Goal: Task Accomplishment & Management: Use online tool/utility

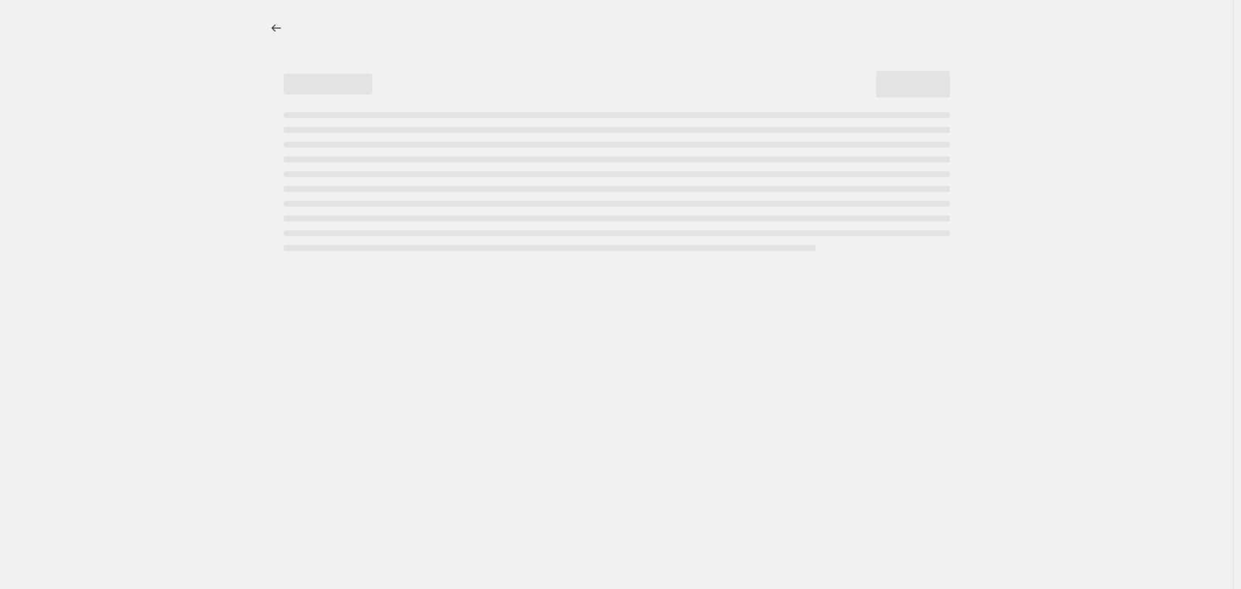
select select "percentage"
select select "no_change"
select select "tag"
select select "not_equal"
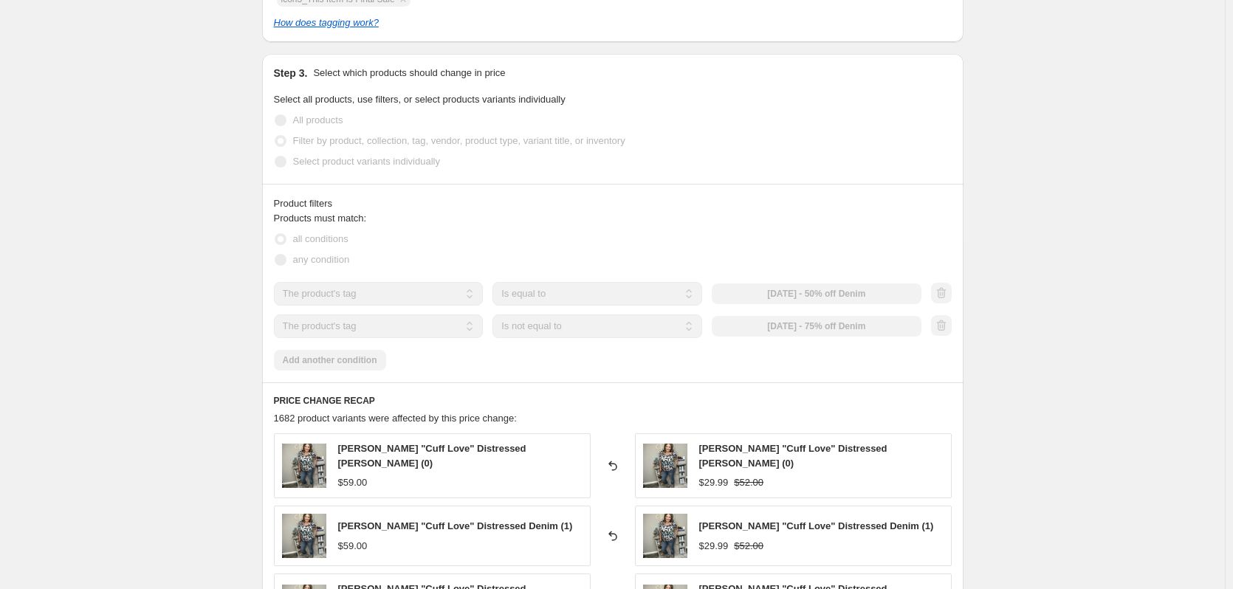
scroll to position [960, 0]
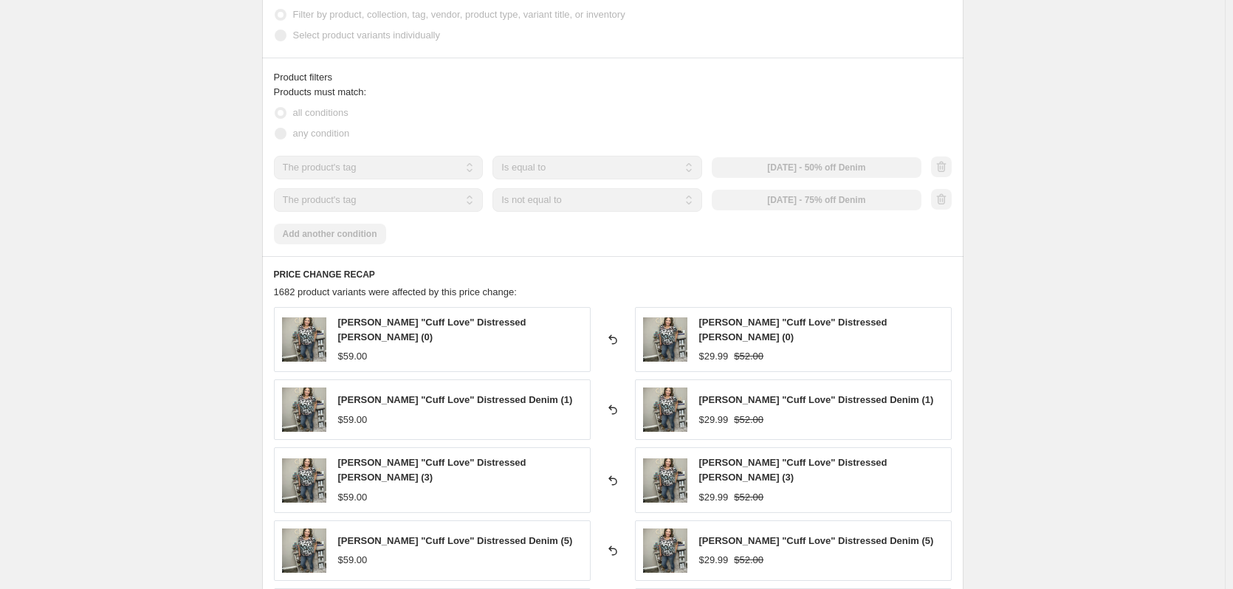
click at [858, 171] on div "[DATE] - 50% off Denim" at bounding box center [817, 167] width 210 height 21
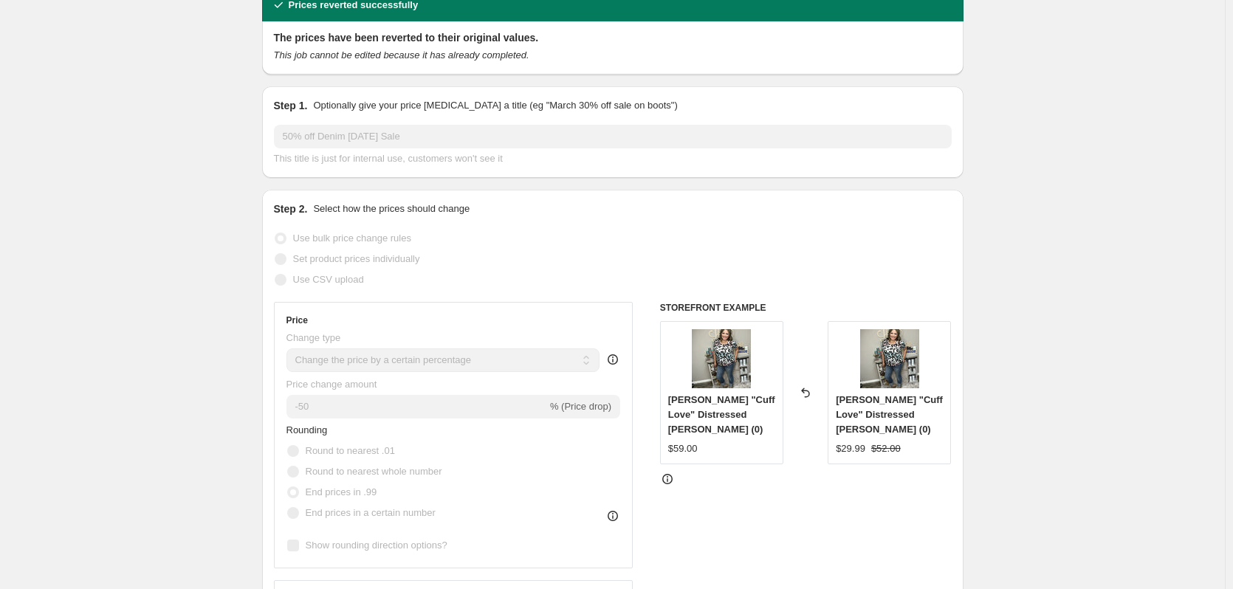
scroll to position [0, 0]
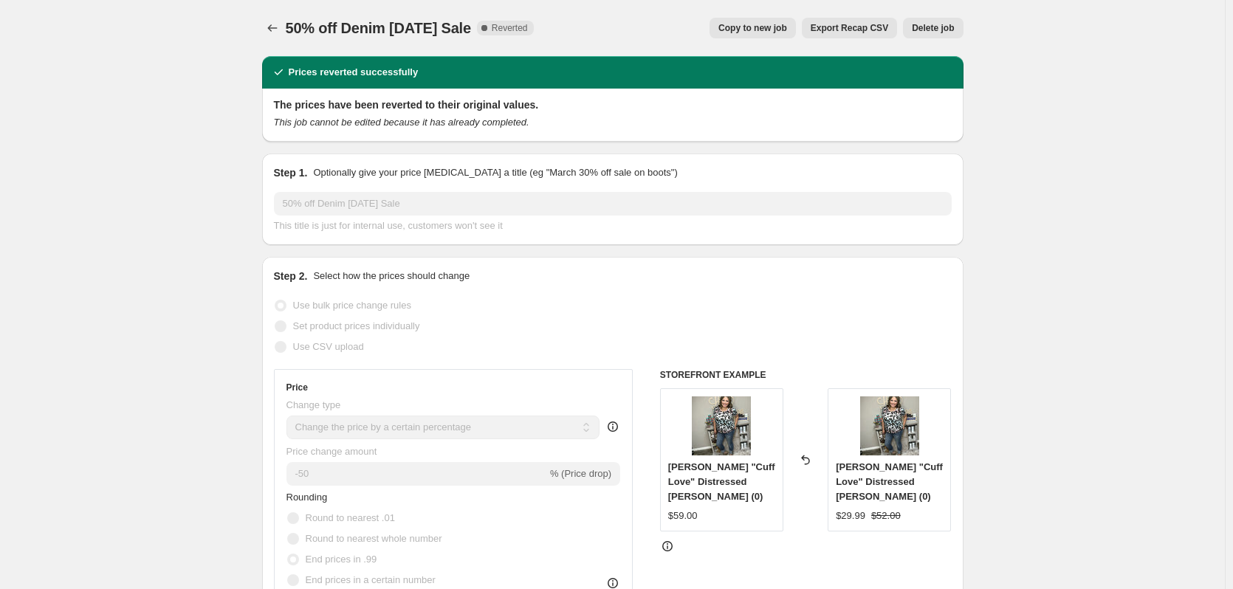
click at [779, 32] on span "Copy to new job" at bounding box center [753, 28] width 69 height 12
select select "percentage"
select select "no_change"
select select "tag"
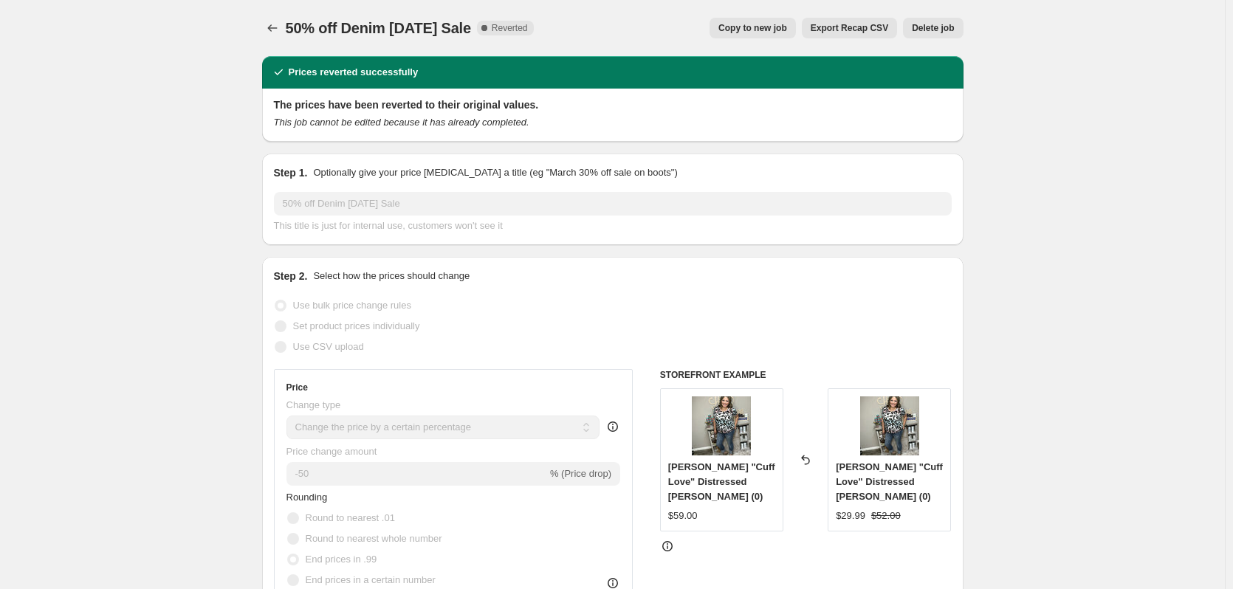
select select "not_equal"
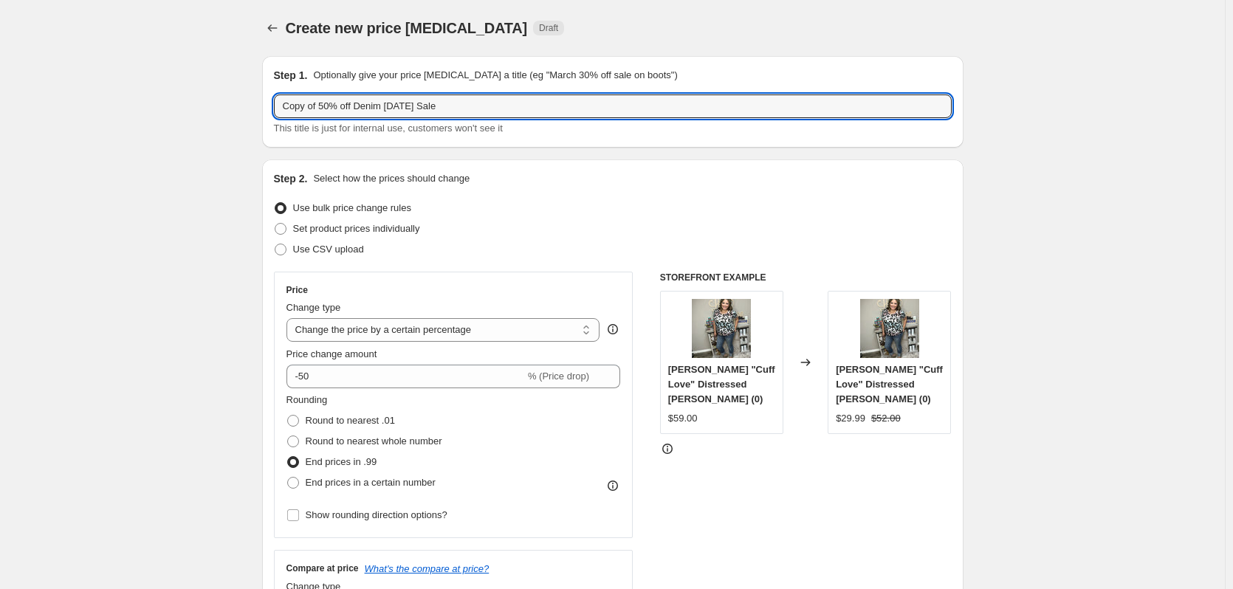
drag, startPoint x: 329, startPoint y: 106, endPoint x: 274, endPoint y: 100, distance: 55.1
click at [275, 100] on div "Step 1. Optionally give your price [MEDICAL_DATA] a title (eg "March 30% off sa…" at bounding box center [613, 102] width 702 height 92
drag, startPoint x: 352, startPoint y: 106, endPoint x: 520, endPoint y: 121, distance: 169.0
click at [499, 124] on div "30% off Denim [DATE] Sale This title is just for internal use, customers won't …" at bounding box center [613, 115] width 678 height 41
type input "30% off Denim"
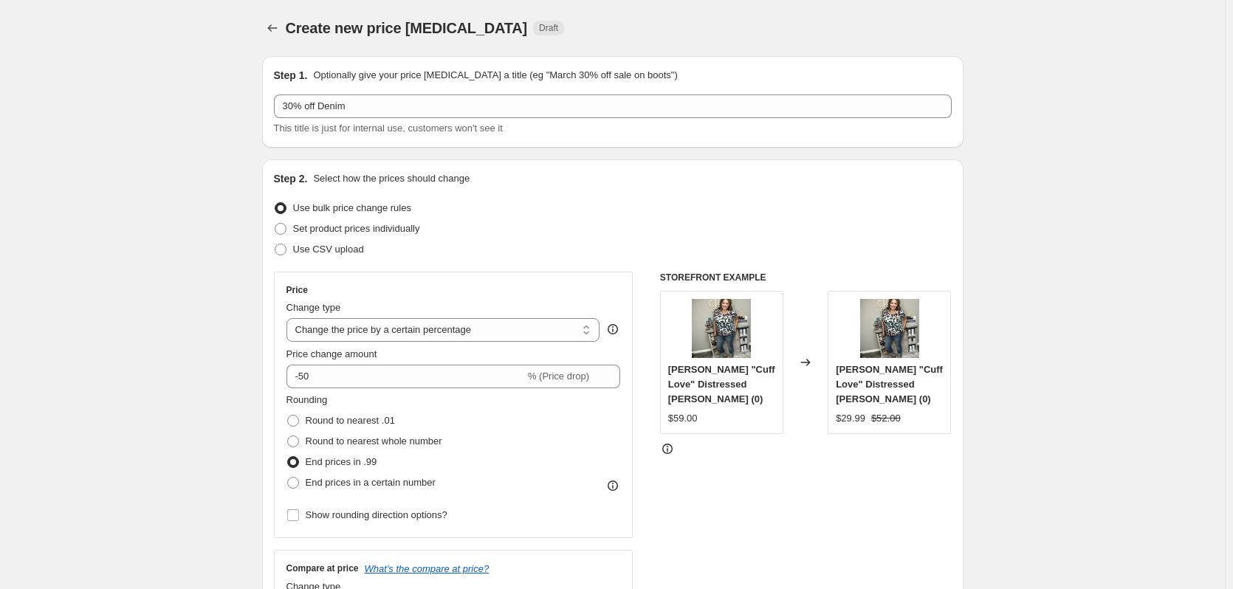
click at [370, 389] on div "Price Change type Change the price to a certain amount Change the price by a ce…" at bounding box center [454, 405] width 335 height 242
drag, startPoint x: 380, startPoint y: 453, endPoint x: 389, endPoint y: 452, distance: 8.9
click at [383, 453] on div "End prices in .99" at bounding box center [365, 462] width 156 height 21
click at [389, 448] on span "Round to nearest whole number" at bounding box center [374, 441] width 137 height 15
click at [288, 437] on input "Round to nearest whole number" at bounding box center [287, 436] width 1 height 1
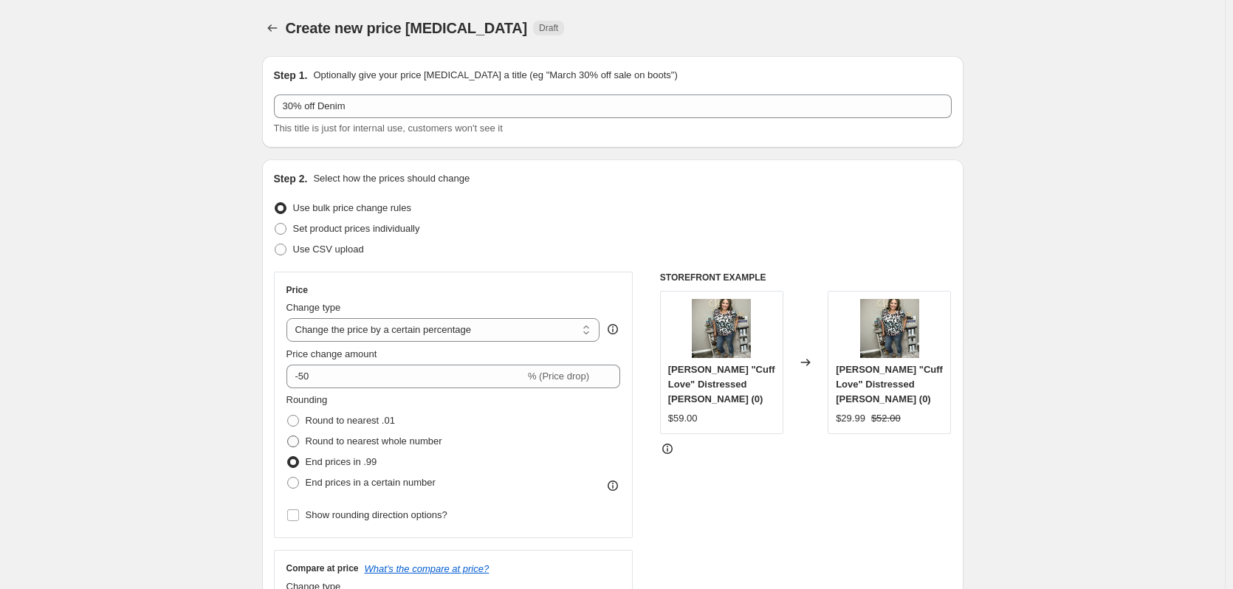
radio input "true"
click at [359, 383] on input "-50" at bounding box center [406, 377] width 239 height 24
type input "-5"
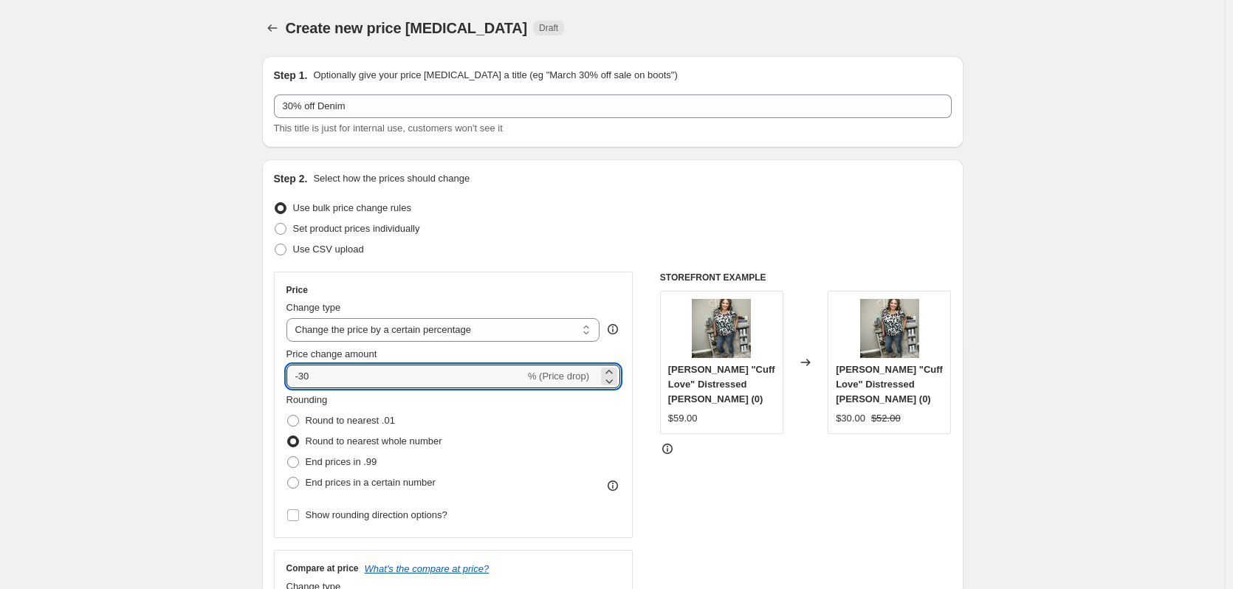
type input "-30"
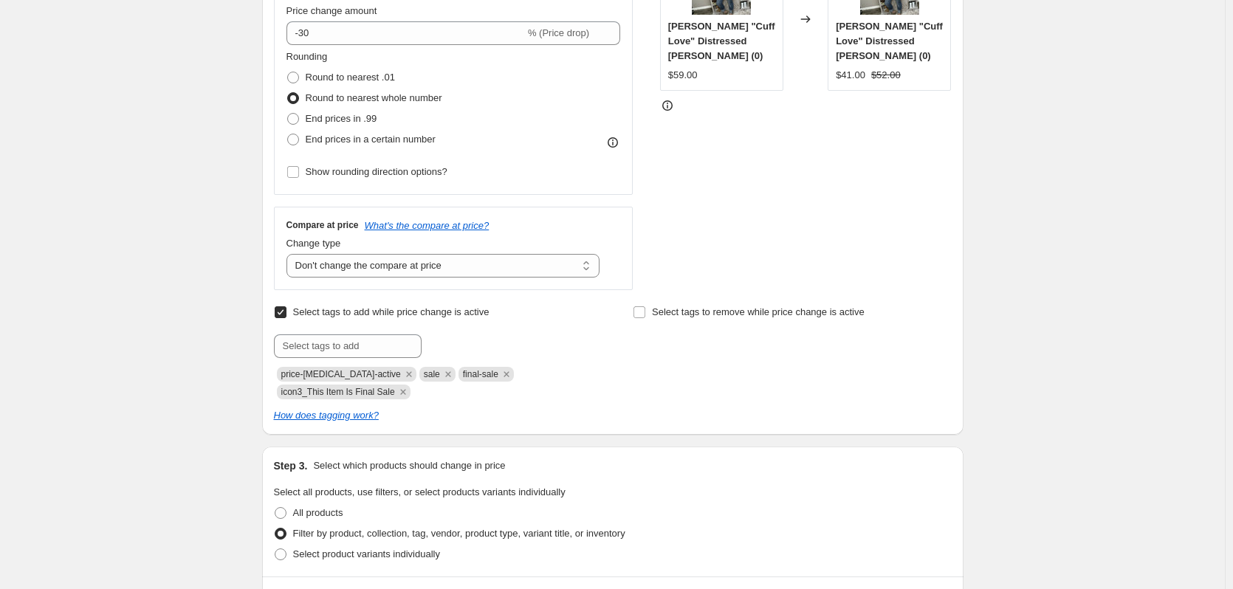
scroll to position [369, 0]
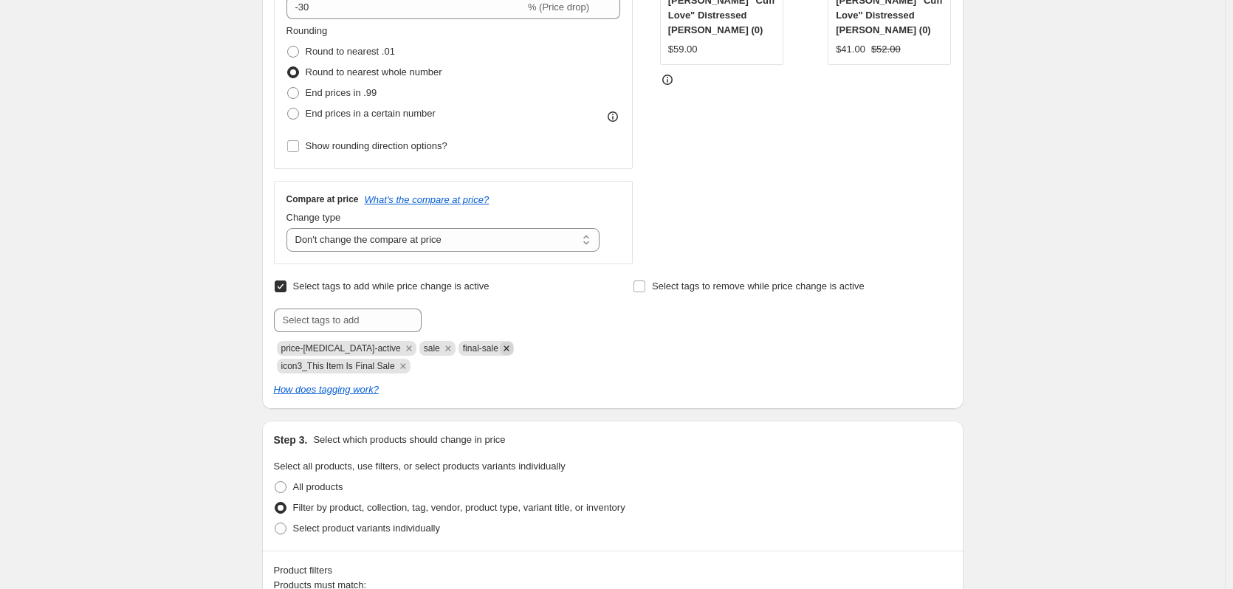
click at [500, 351] on icon "Remove final-sale" at bounding box center [506, 348] width 13 height 13
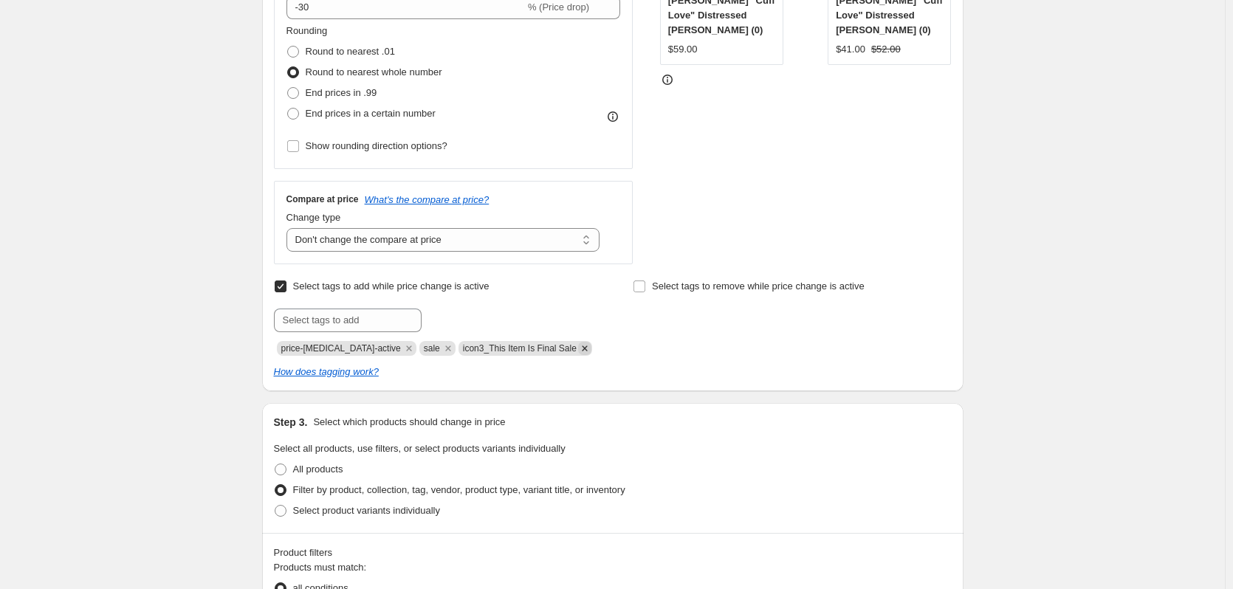
click at [578, 352] on icon "Remove icon3_This Item Is Final Sale" at bounding box center [584, 348] width 13 height 13
click at [1006, 352] on div "Create new price [MEDICAL_DATA]. This page is ready Create new price [MEDICAL_D…" at bounding box center [612, 514] width 1225 height 1767
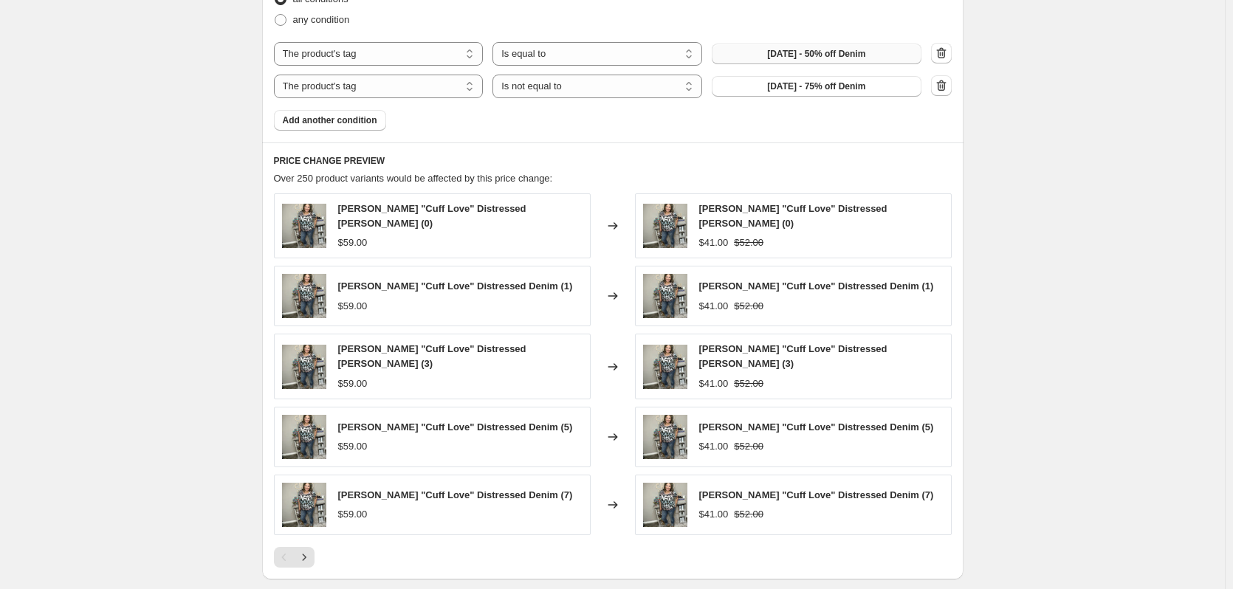
scroll to position [886, 0]
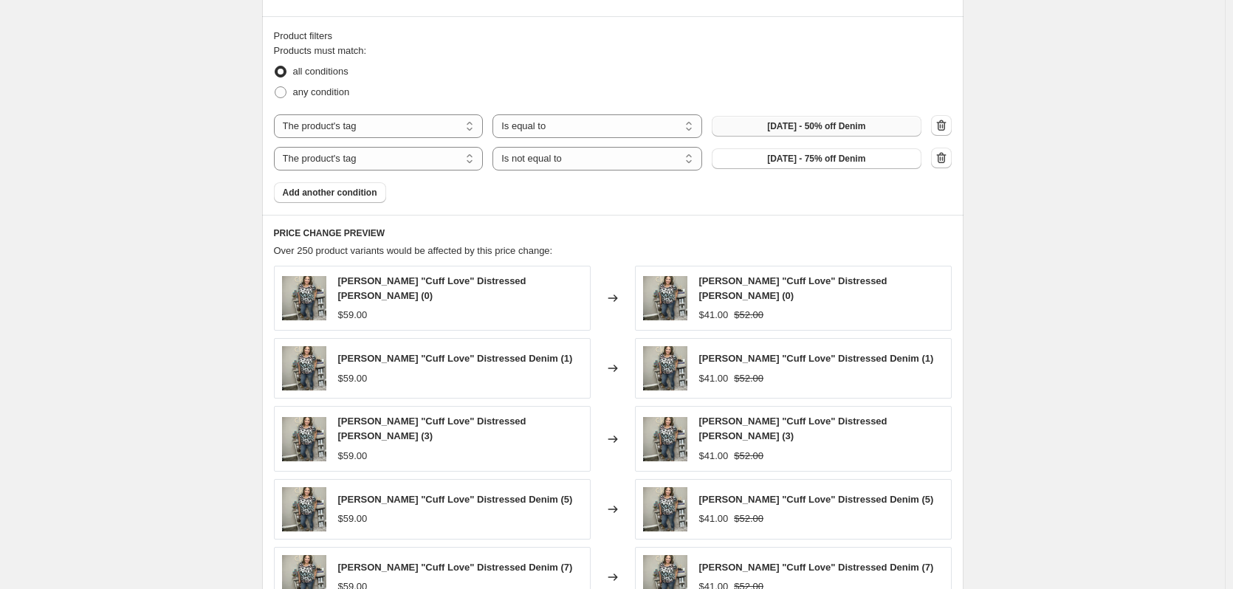
click at [835, 132] on span "[DATE] - 50% off Denim" at bounding box center [816, 126] width 98 height 12
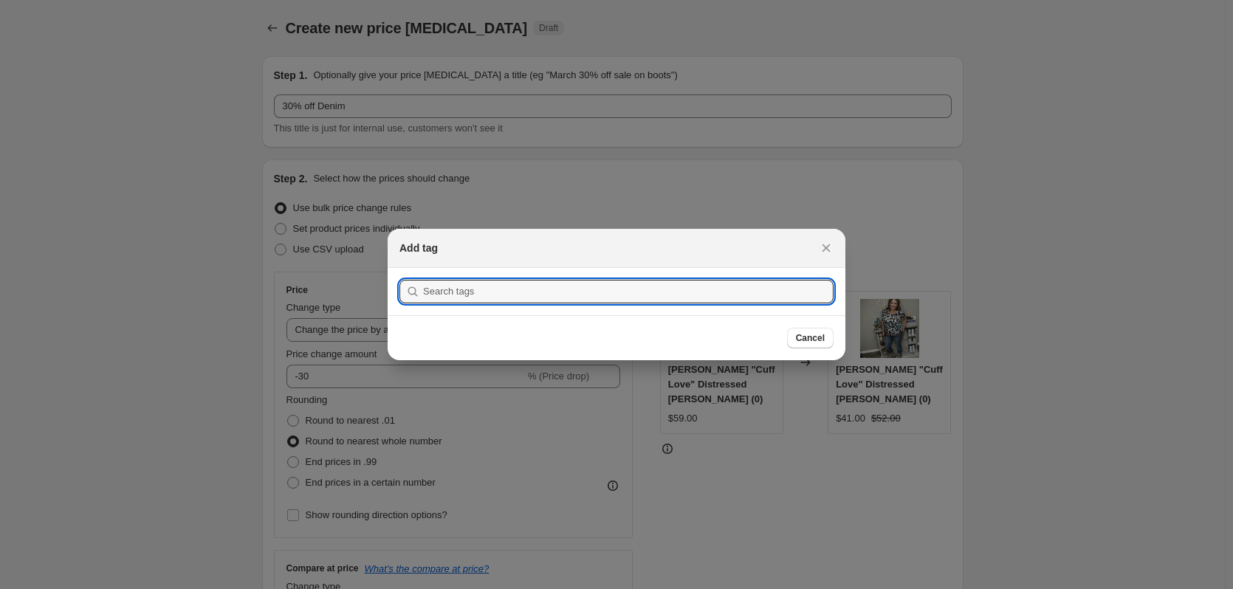
scroll to position [0, 0]
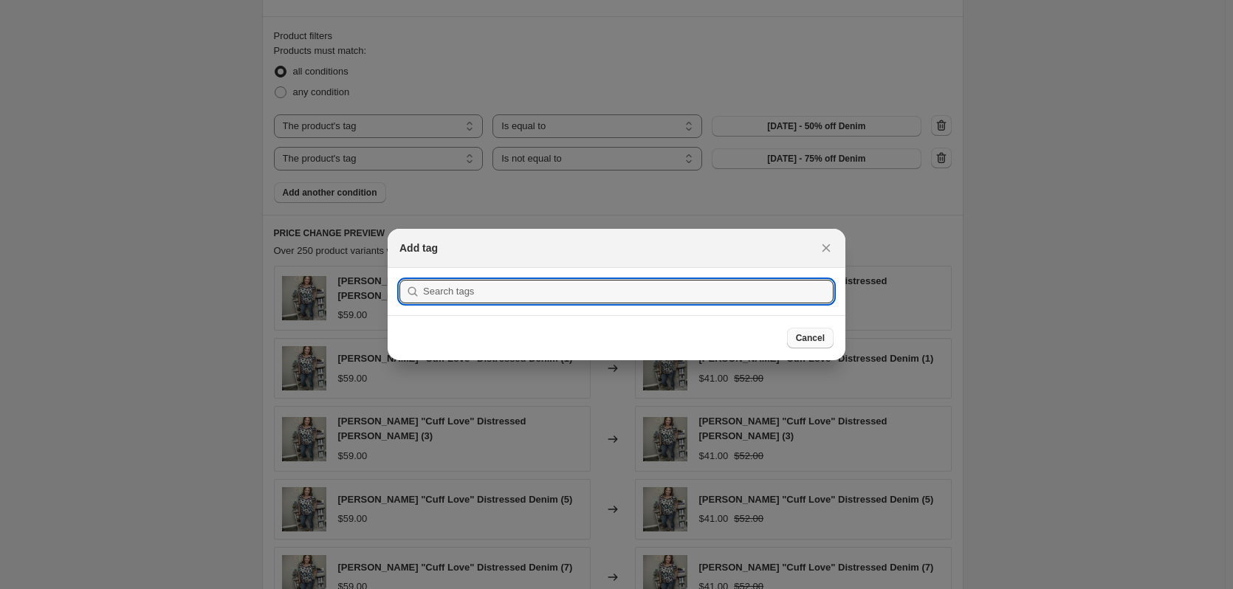
click at [808, 337] on span "Cancel" at bounding box center [810, 338] width 29 height 12
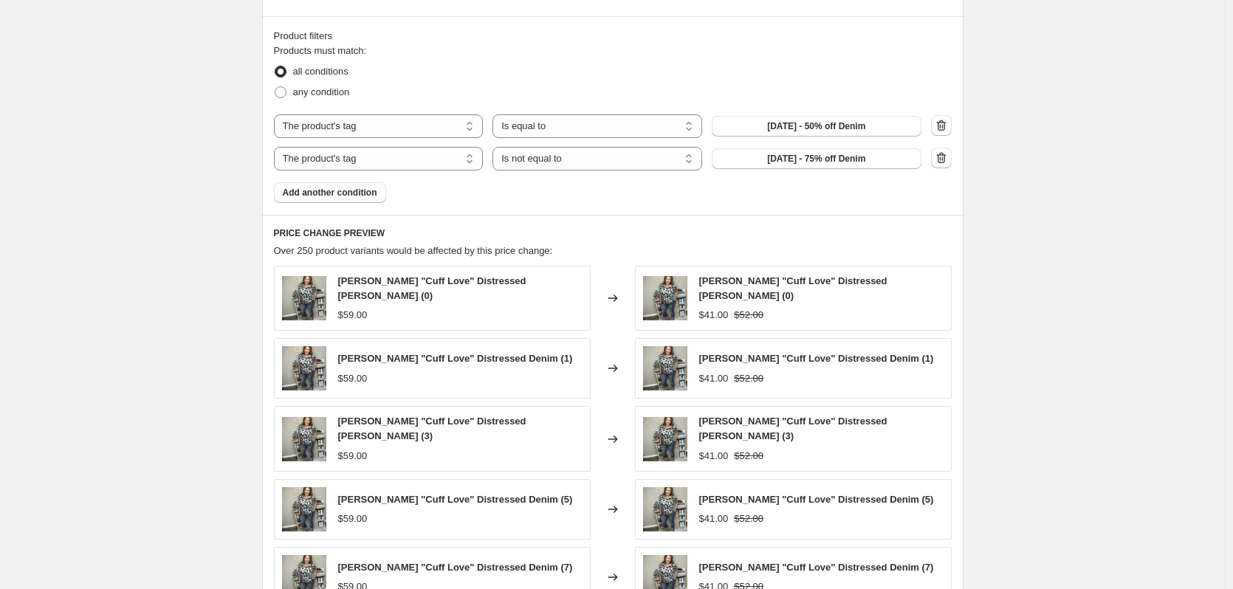
drag, startPoint x: 888, startPoint y: 127, endPoint x: 773, endPoint y: 47, distance: 139.5
click at [764, 49] on div "Products must match: all conditions any condition The product The product's col…" at bounding box center [613, 124] width 678 height 160
click at [358, 199] on span "Add another condition" at bounding box center [330, 193] width 95 height 12
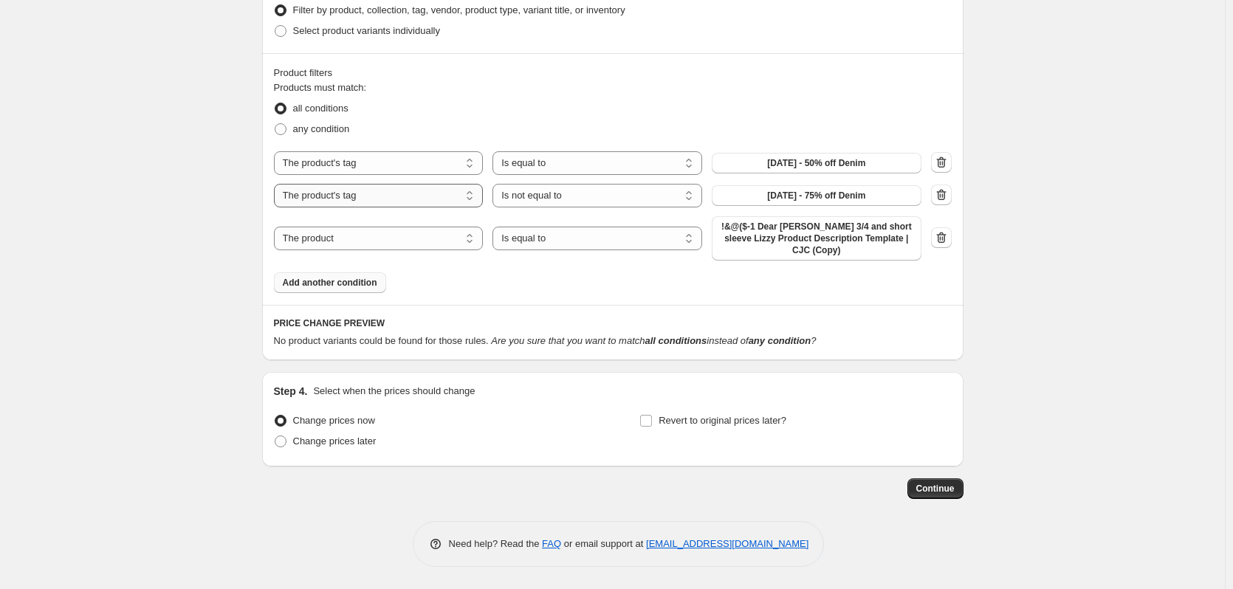
scroll to position [838, 0]
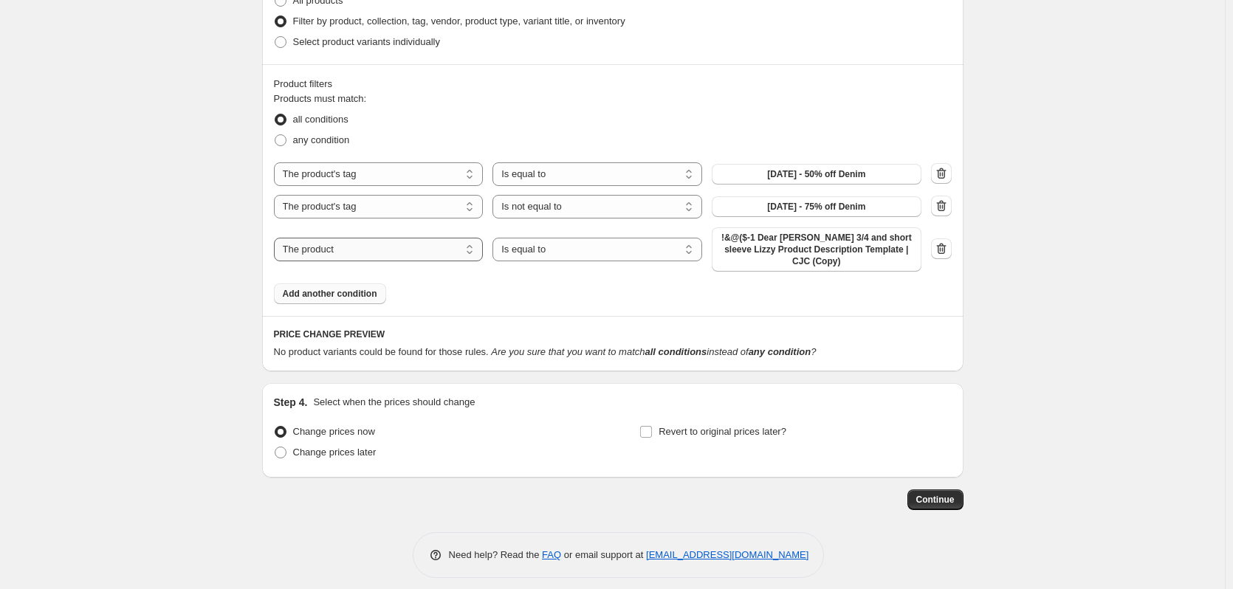
click at [410, 239] on select "The product The product's collection The product's tag The product's vendor The…" at bounding box center [379, 250] width 210 height 24
select select "tag"
click at [585, 253] on select "Is equal to Is not equal to" at bounding box center [598, 250] width 210 height 24
select select "not_equal"
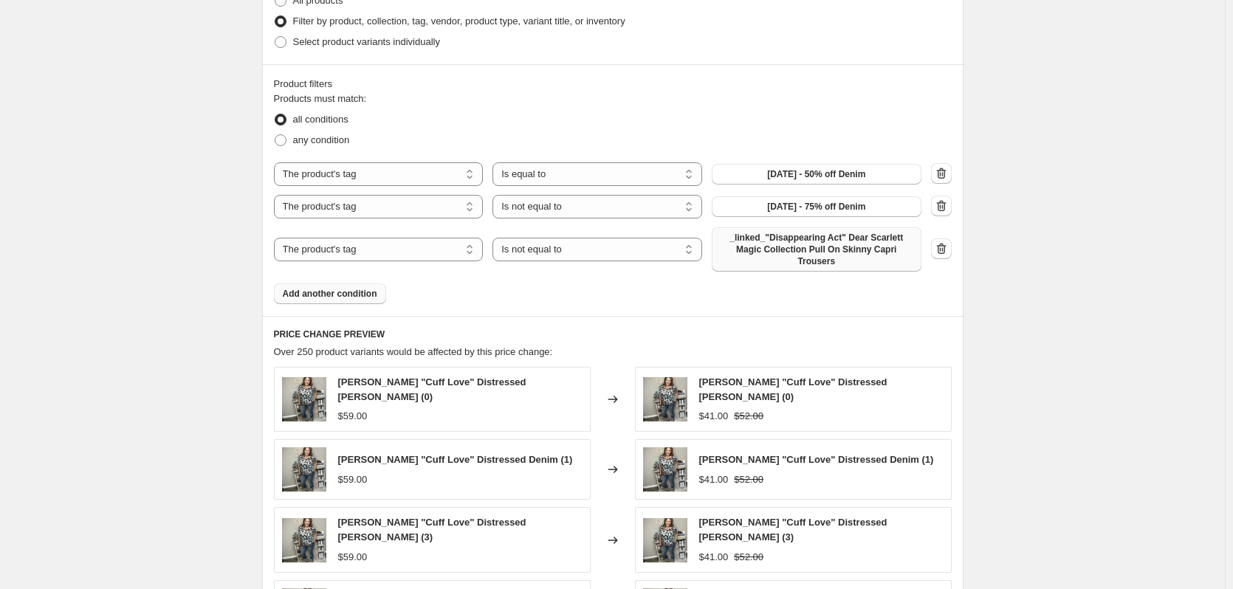
click at [763, 245] on span "_linked_"Disappearing Act" Dear Scarlett Magic Collection Pull On Skinny Capri …" at bounding box center [817, 249] width 192 height 35
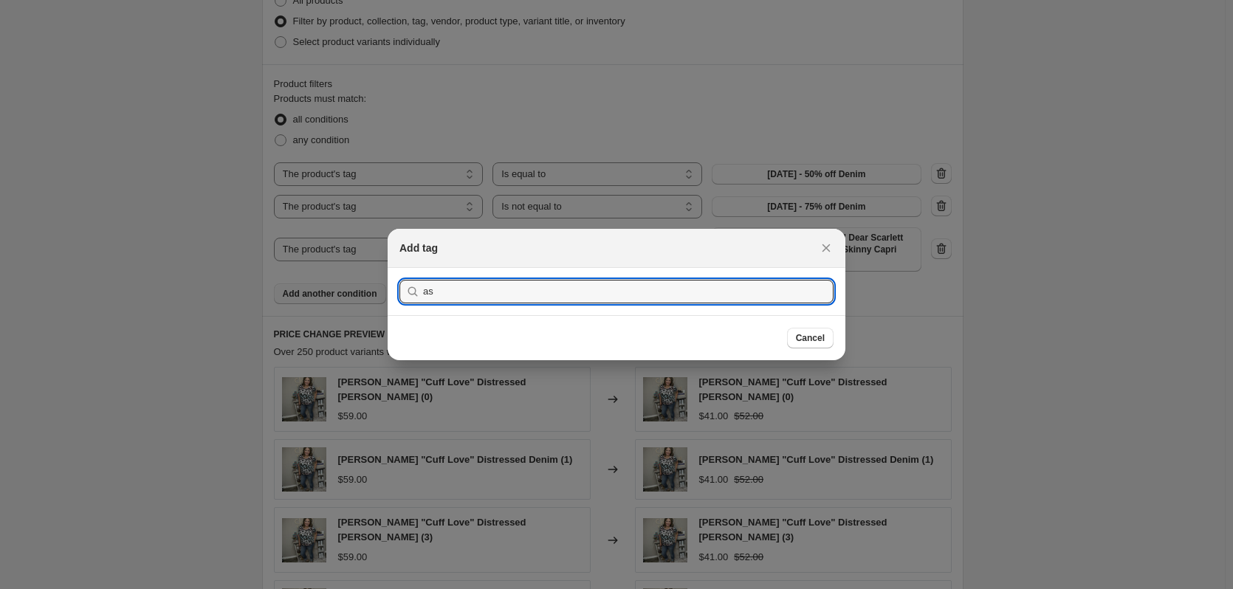
type input "a"
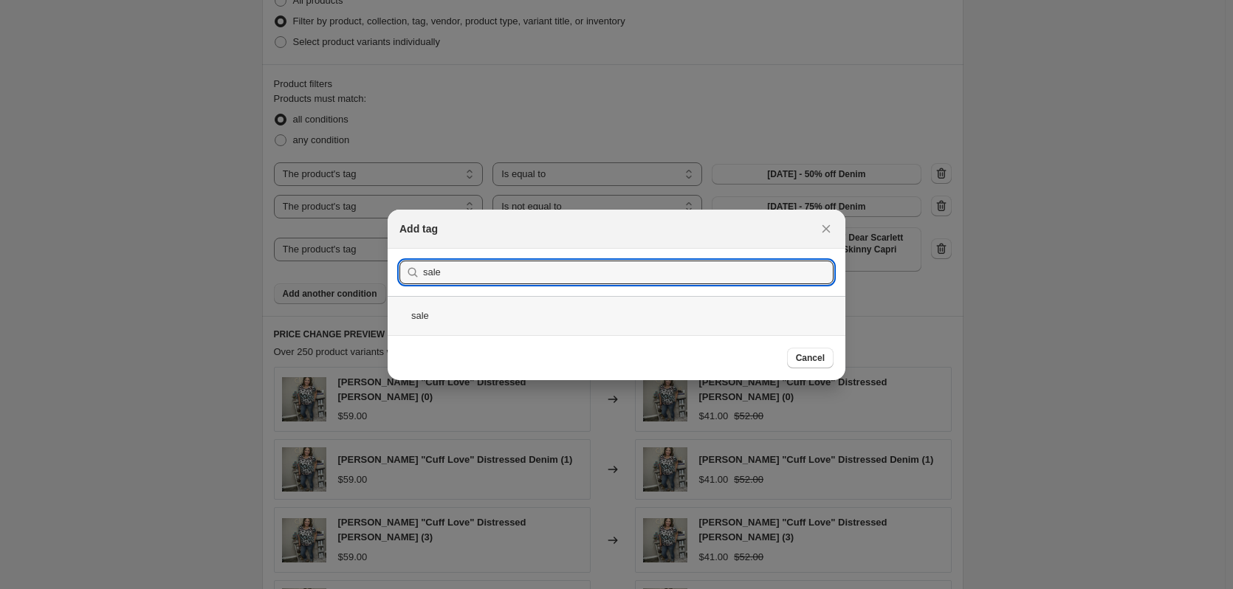
type input "sale"
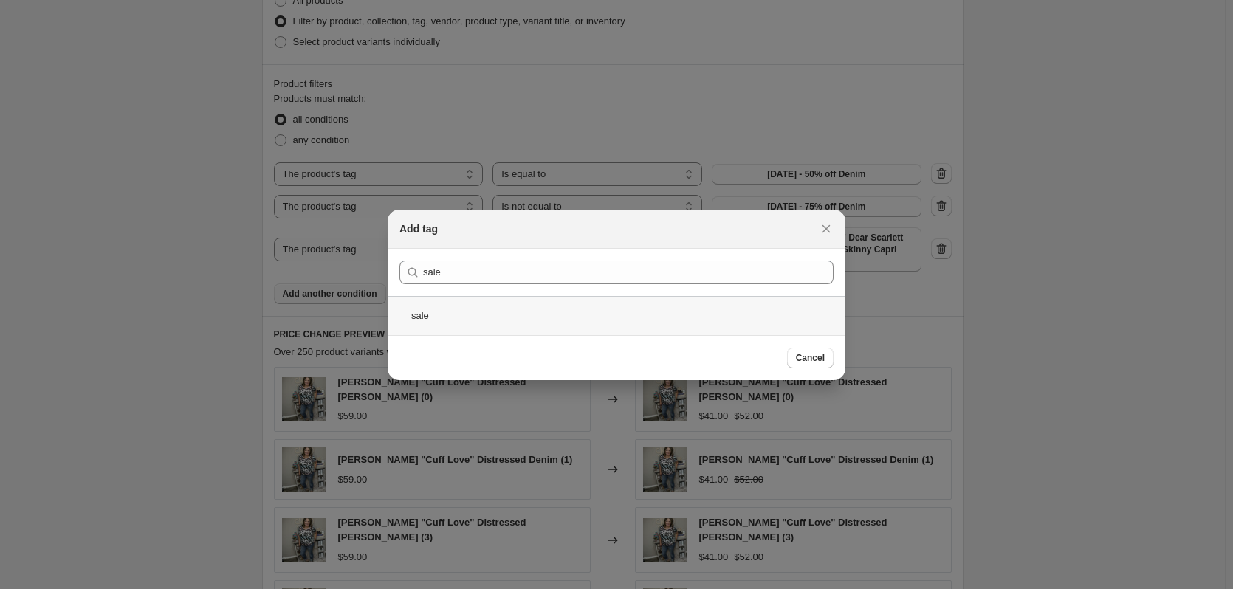
click at [510, 304] on div "sale" at bounding box center [617, 315] width 458 height 39
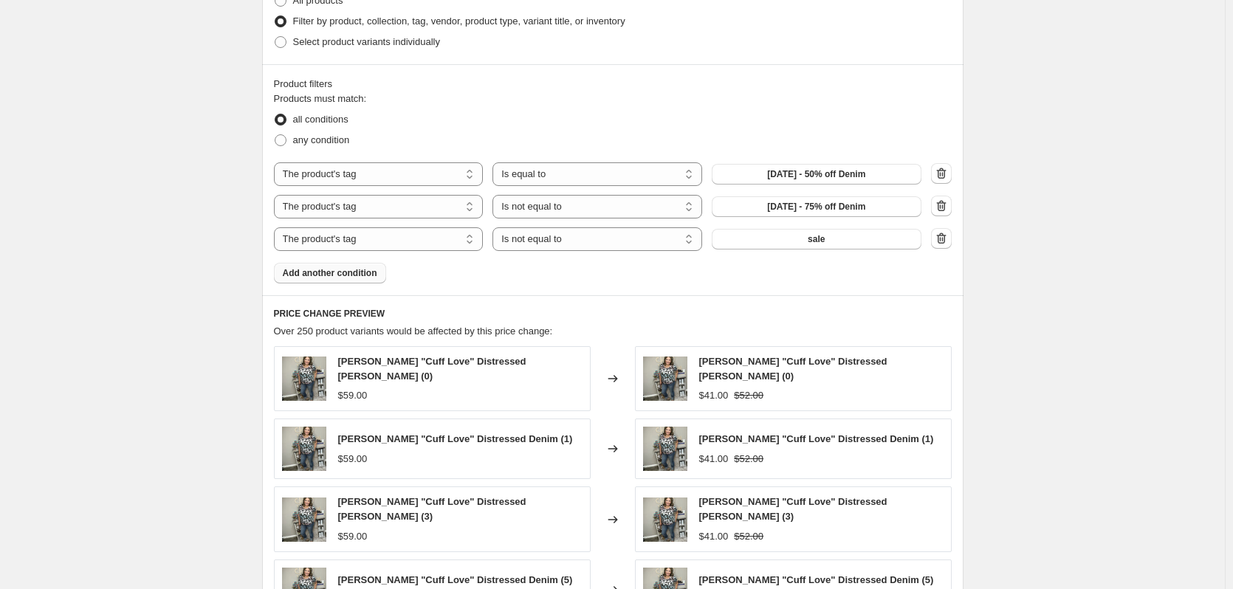
click at [376, 276] on span "Add another condition" at bounding box center [330, 273] width 95 height 12
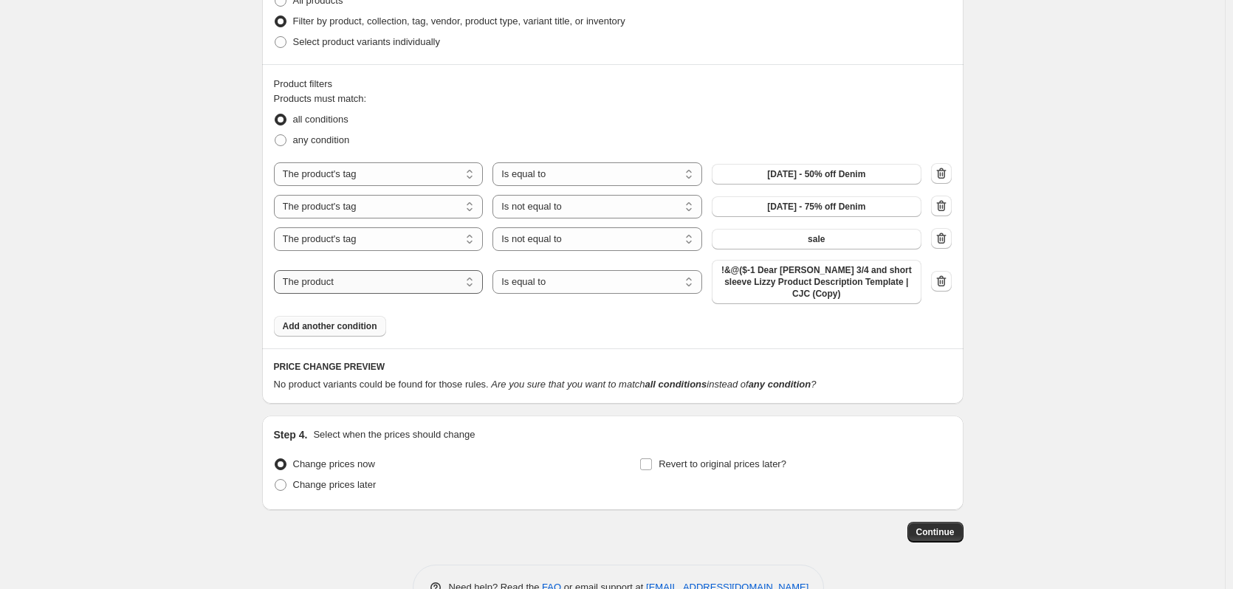
click at [386, 270] on select "The product The product's collection The product's tag The product's vendor The…" at bounding box center [379, 282] width 210 height 24
select select "tag"
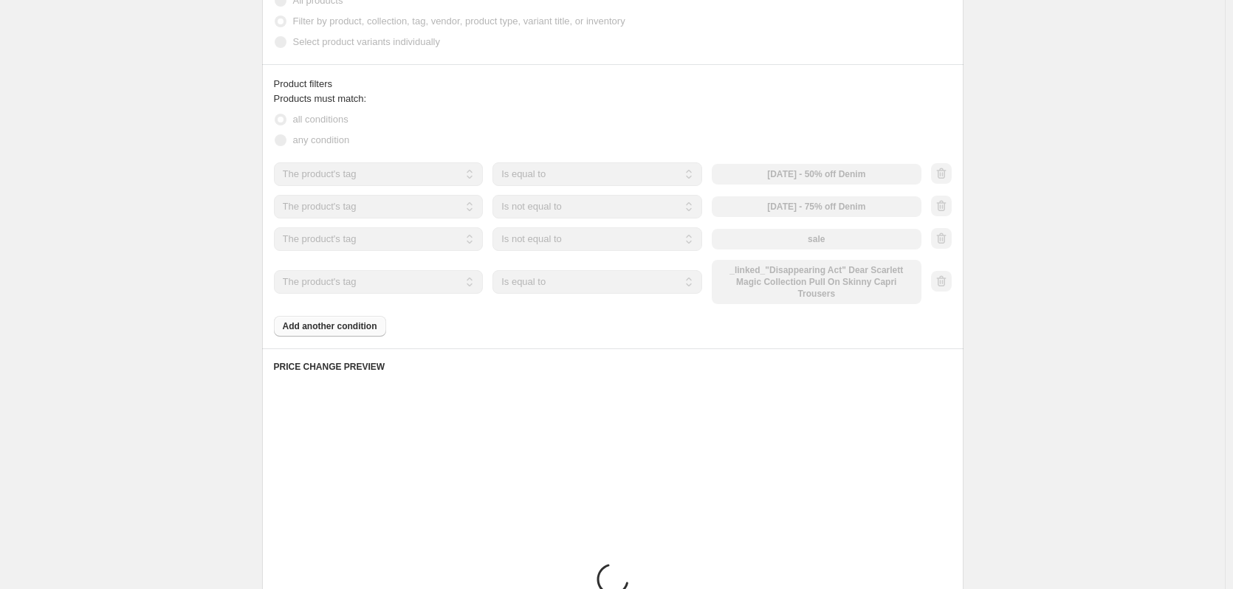
click at [559, 273] on select "Is equal to Is not equal to" at bounding box center [598, 282] width 210 height 24
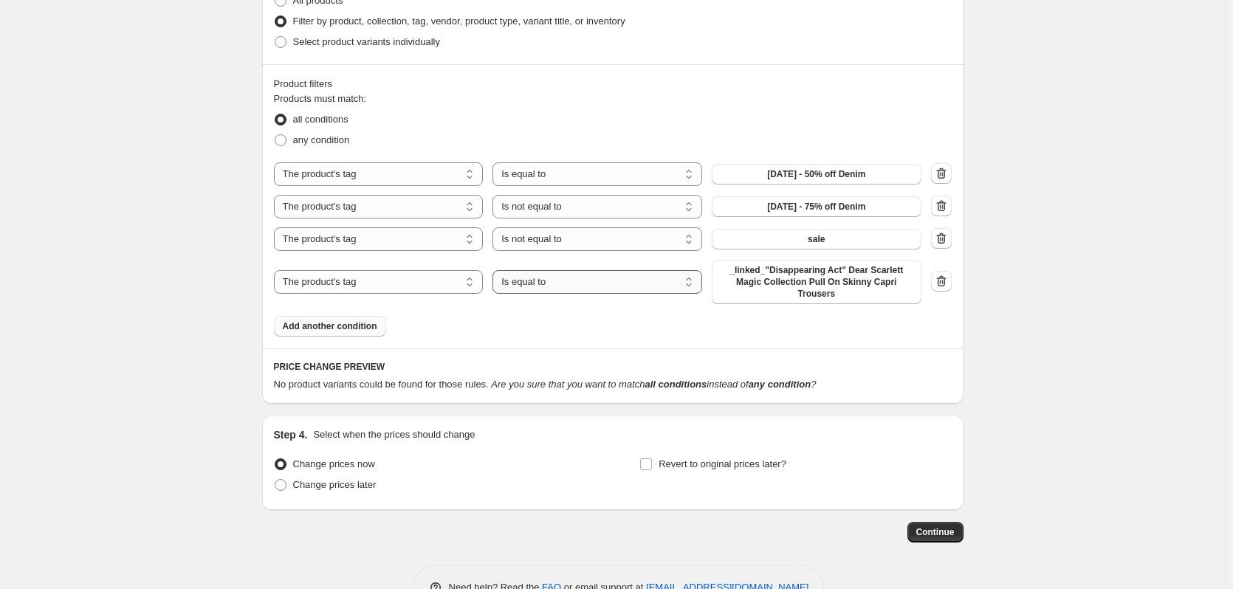
select select "not_equal"
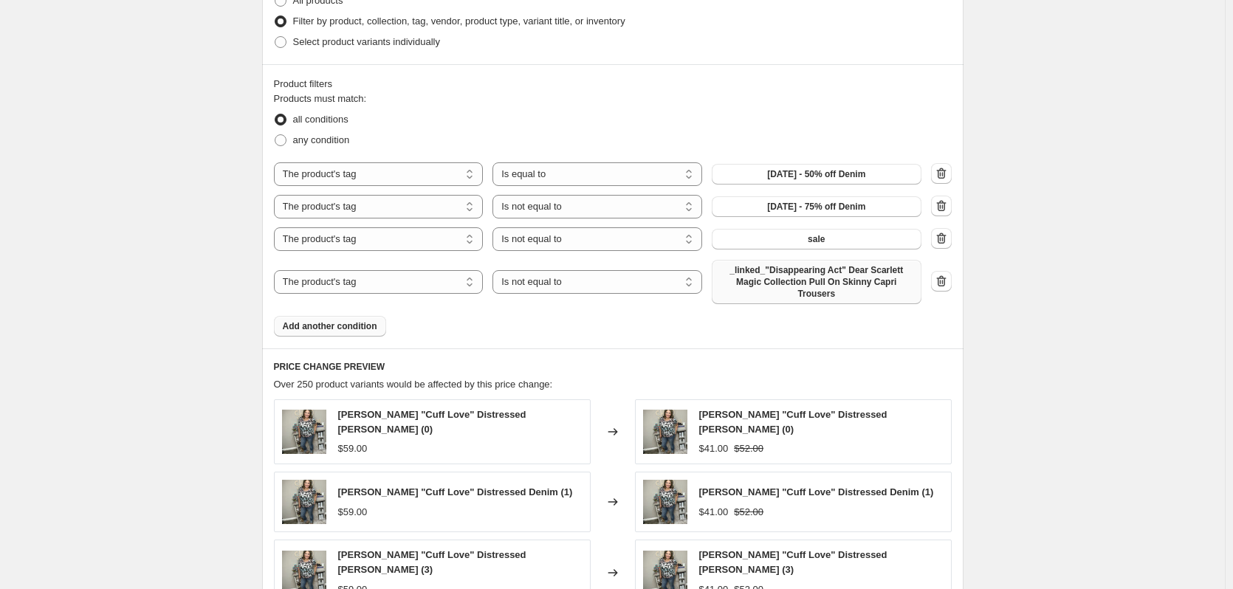
click at [767, 277] on span "_linked_"Disappearing Act" Dear Scarlett Magic Collection Pull On Skinny Capri …" at bounding box center [817, 281] width 192 height 35
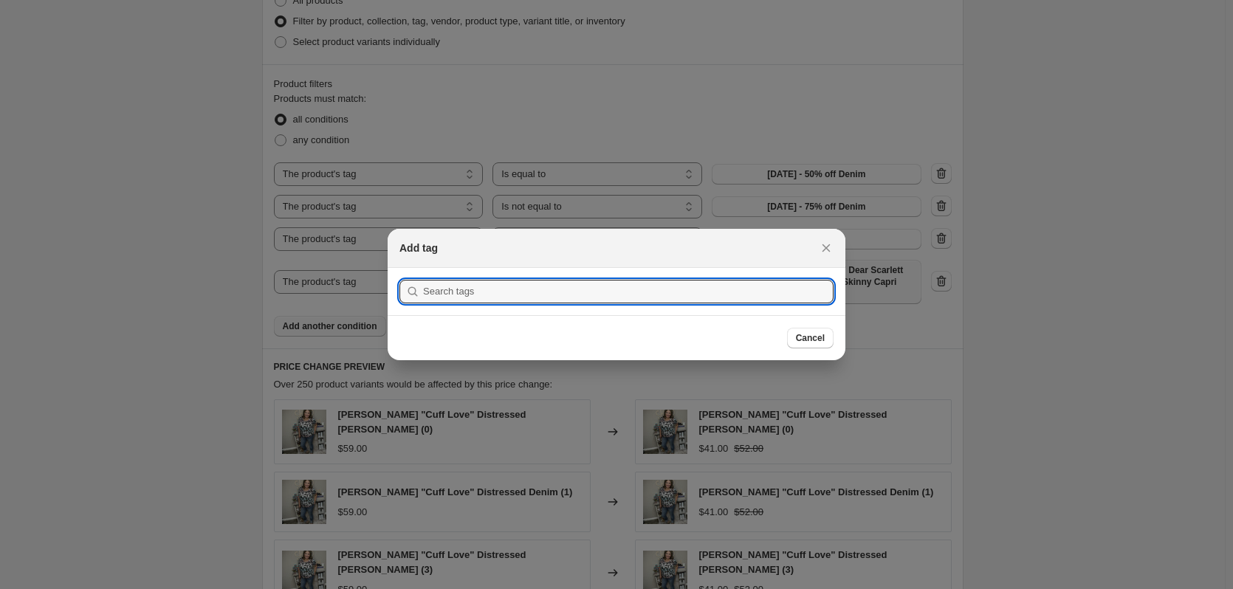
type input "c"
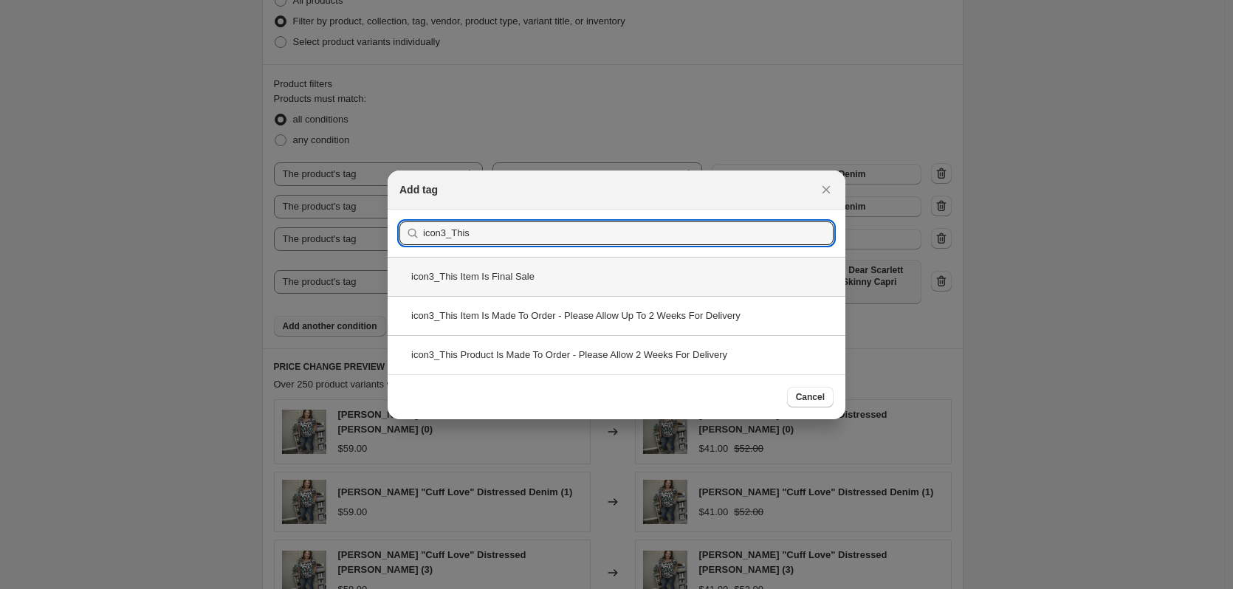
type input "icon3_This"
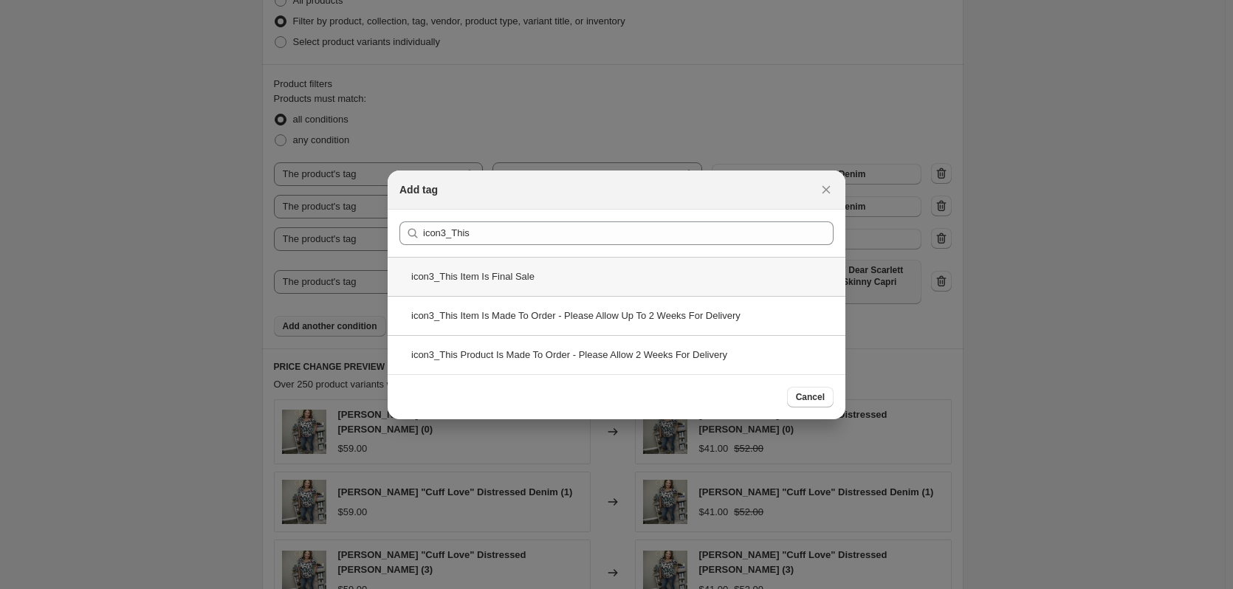
click at [695, 284] on div "icon3_This Item Is Final Sale" at bounding box center [617, 276] width 458 height 39
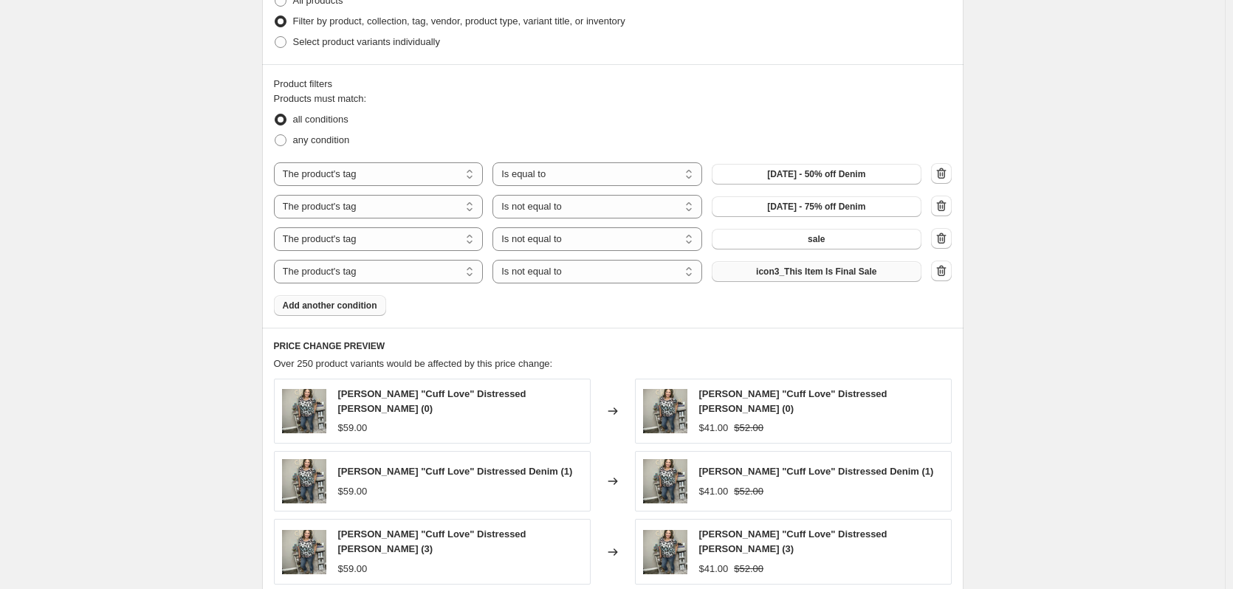
click at [364, 302] on span "Add another condition" at bounding box center [330, 306] width 95 height 12
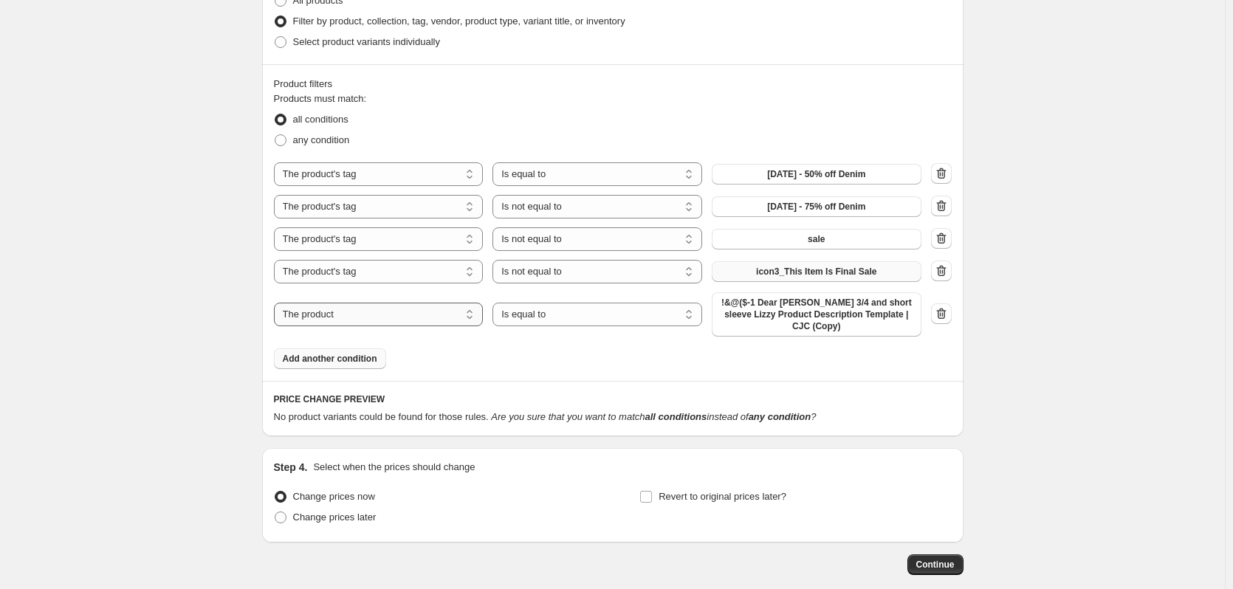
click at [448, 306] on select "The product The product's collection The product's tag The product's vendor The…" at bounding box center [379, 315] width 210 height 24
select select "tag"
click at [536, 315] on select "Is equal to Is not equal to" at bounding box center [598, 315] width 210 height 24
select select "not_equal"
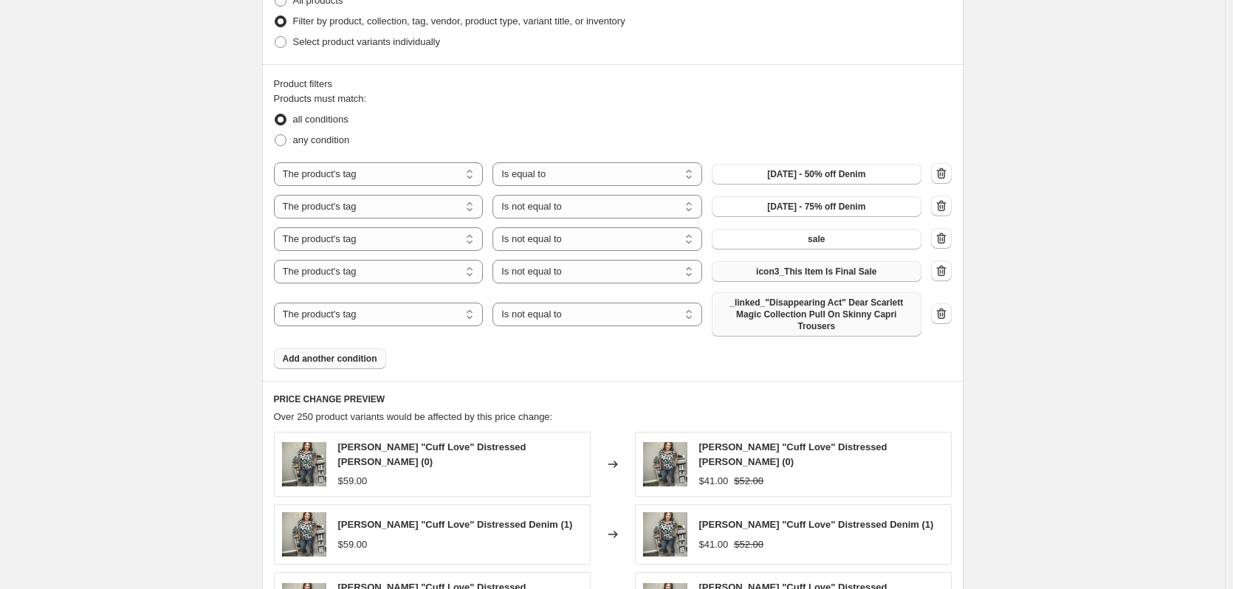
click at [798, 312] on span "_linked_"Disappearing Act" Dear Scarlett Magic Collection Pull On Skinny Capri …" at bounding box center [817, 314] width 192 height 35
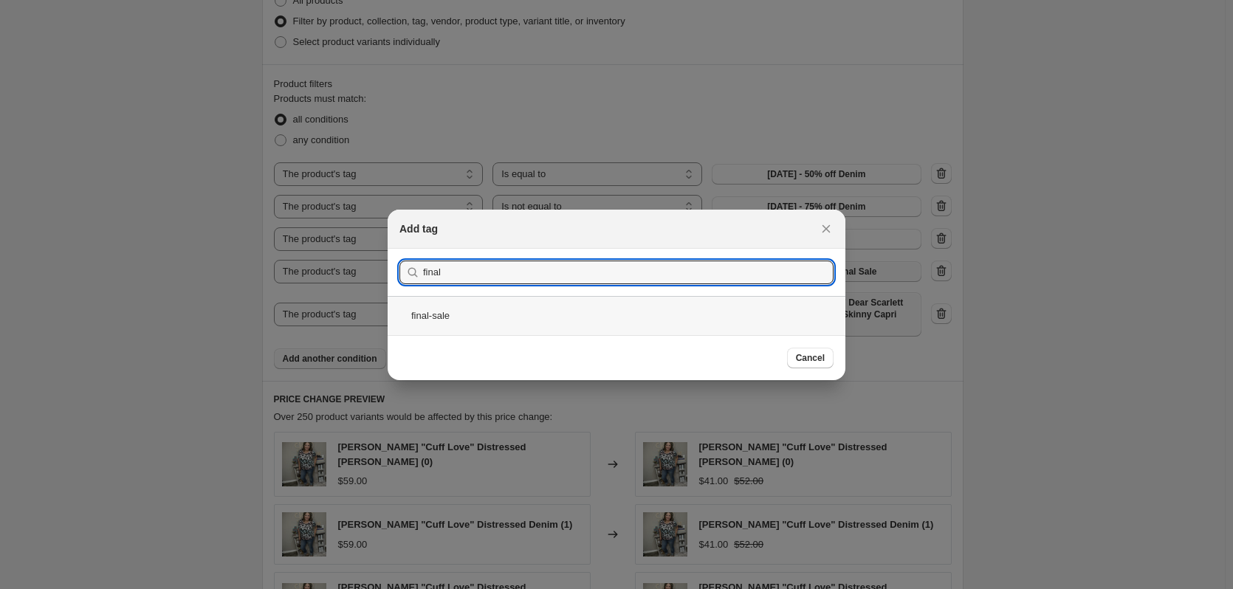
type input "final"
click at [591, 323] on div "final-sale" at bounding box center [617, 315] width 458 height 39
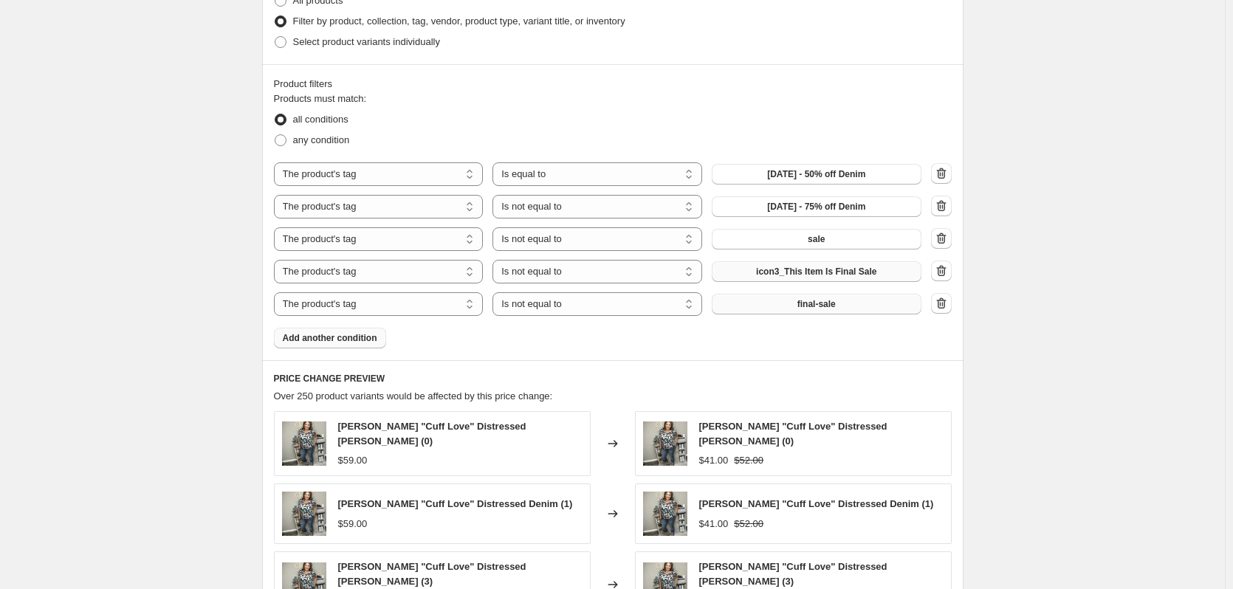
click at [365, 335] on span "Add another condition" at bounding box center [330, 338] width 95 height 12
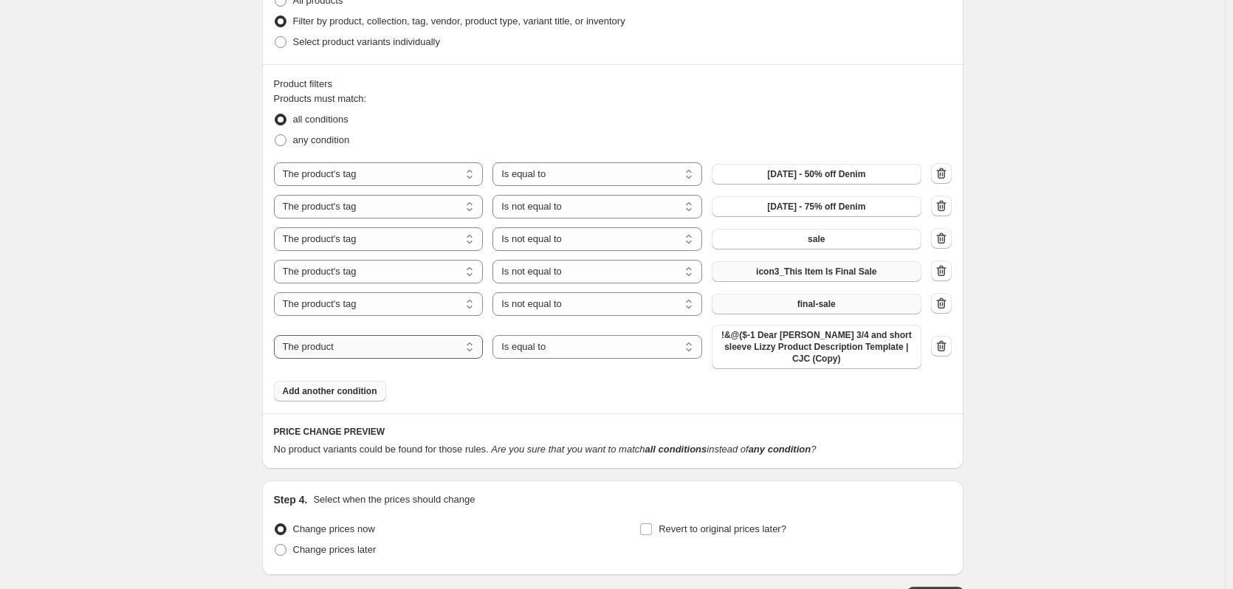
click at [390, 341] on select "The product The product's collection The product's tag The product's vendor The…" at bounding box center [379, 347] width 210 height 24
select select "tag"
click at [561, 349] on select "Is equal to Is not equal to" at bounding box center [598, 347] width 210 height 24
select select "not_equal"
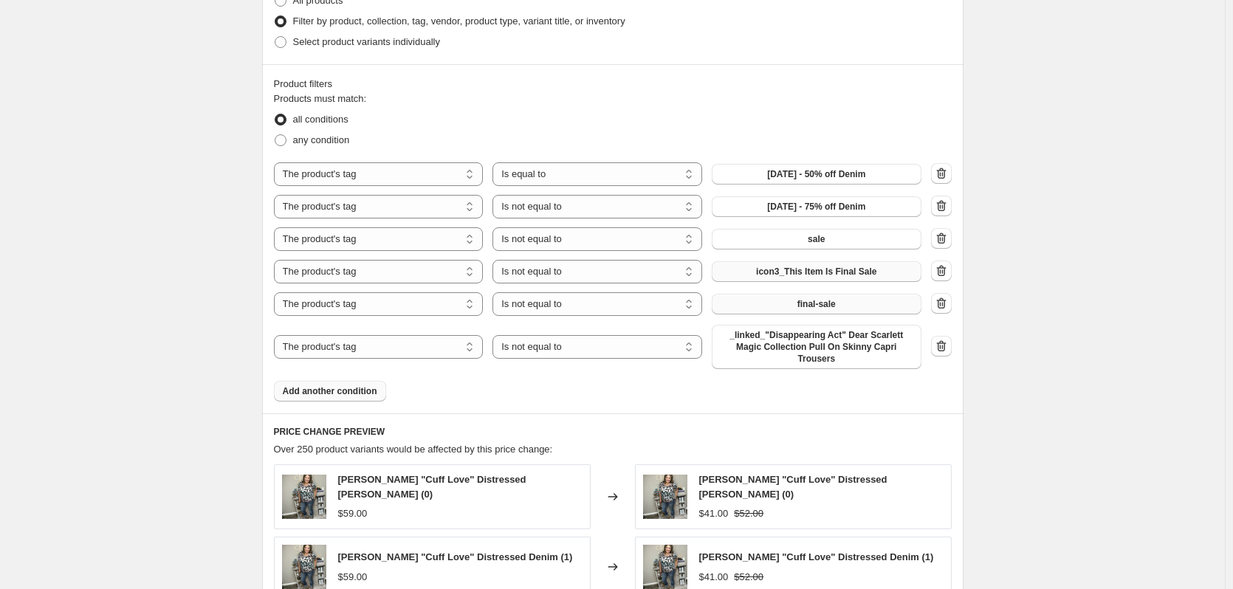
click at [757, 346] on span "_linked_"Disappearing Act" Dear Scarlett Magic Collection Pull On Skinny Capri …" at bounding box center [817, 346] width 192 height 35
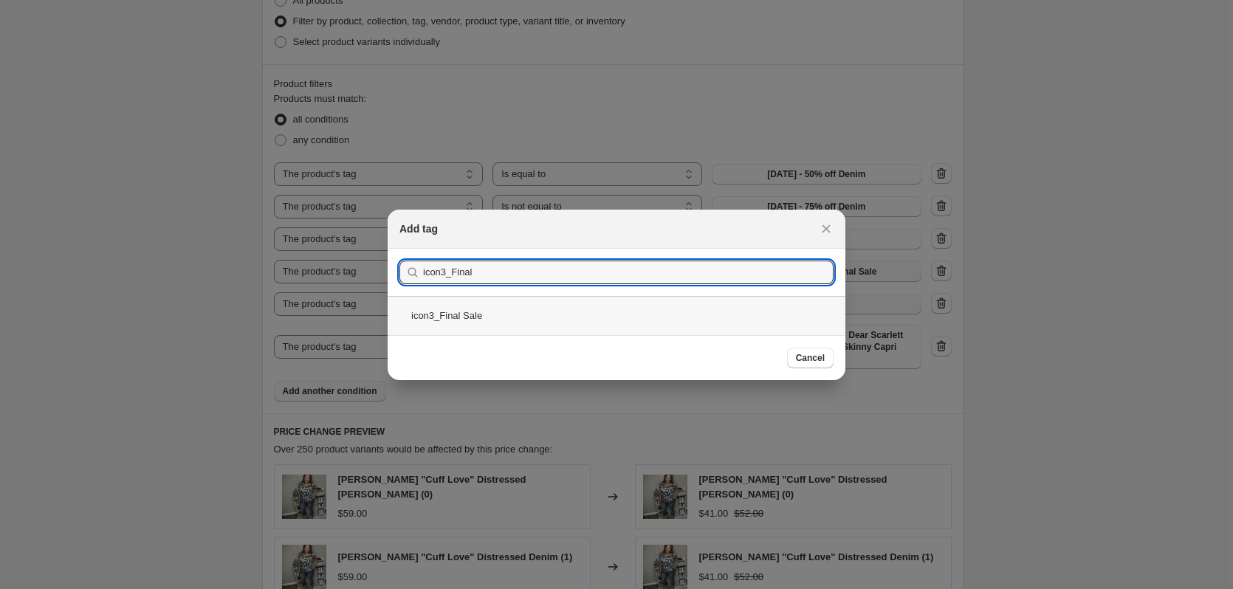
type input "icon3_Final"
click at [672, 320] on div "icon3_Final Sale" at bounding box center [617, 315] width 458 height 39
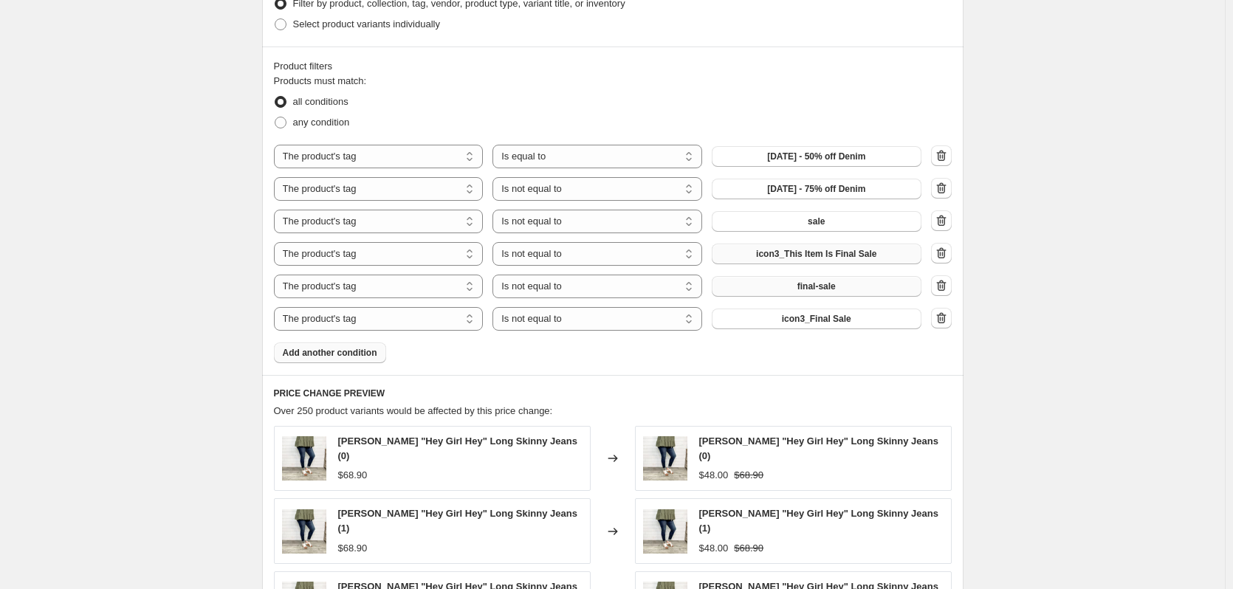
scroll to position [1299, 0]
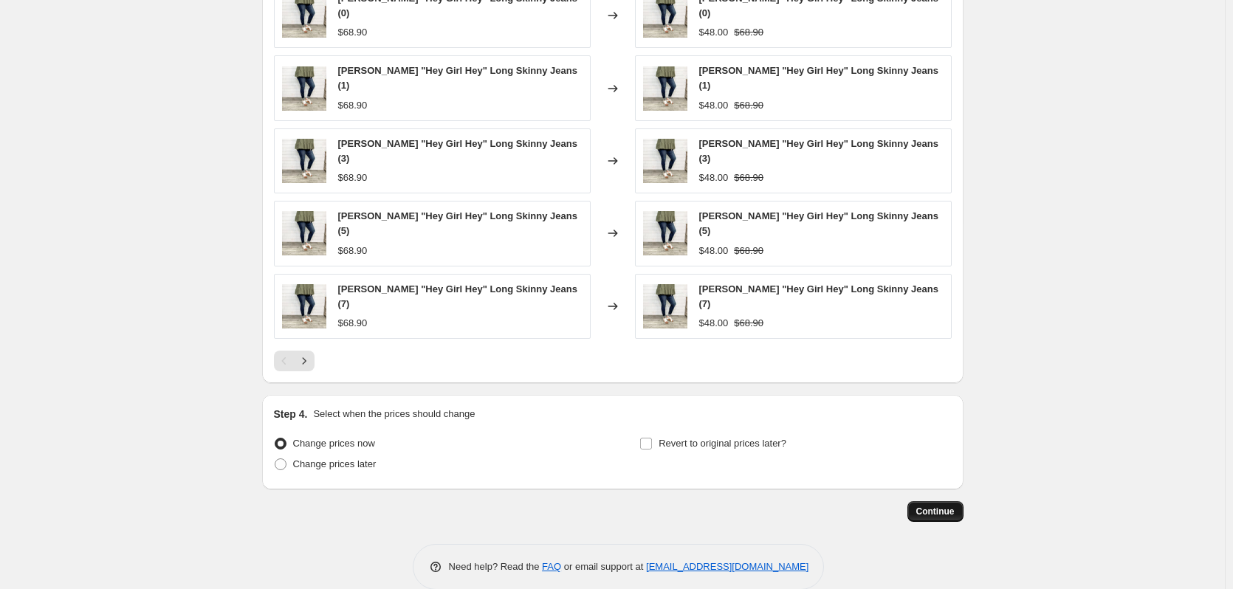
click at [953, 506] on span "Continue" at bounding box center [936, 512] width 38 height 12
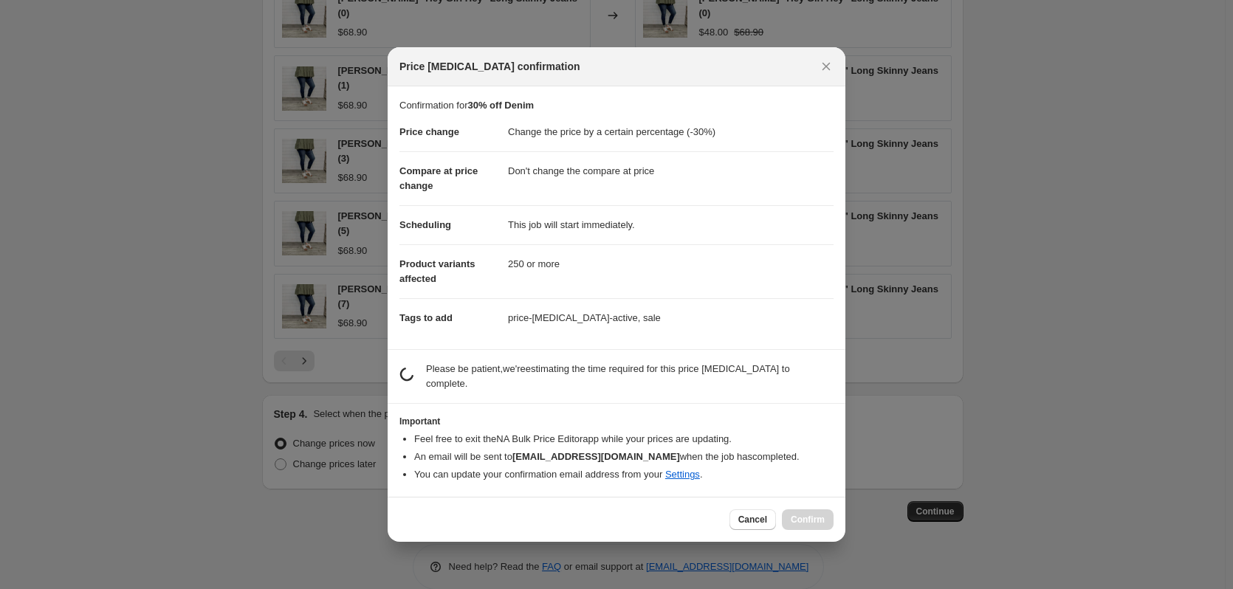
click at [819, 468] on li "You can update your confirmation email address from your Settings ." at bounding box center [624, 475] width 420 height 15
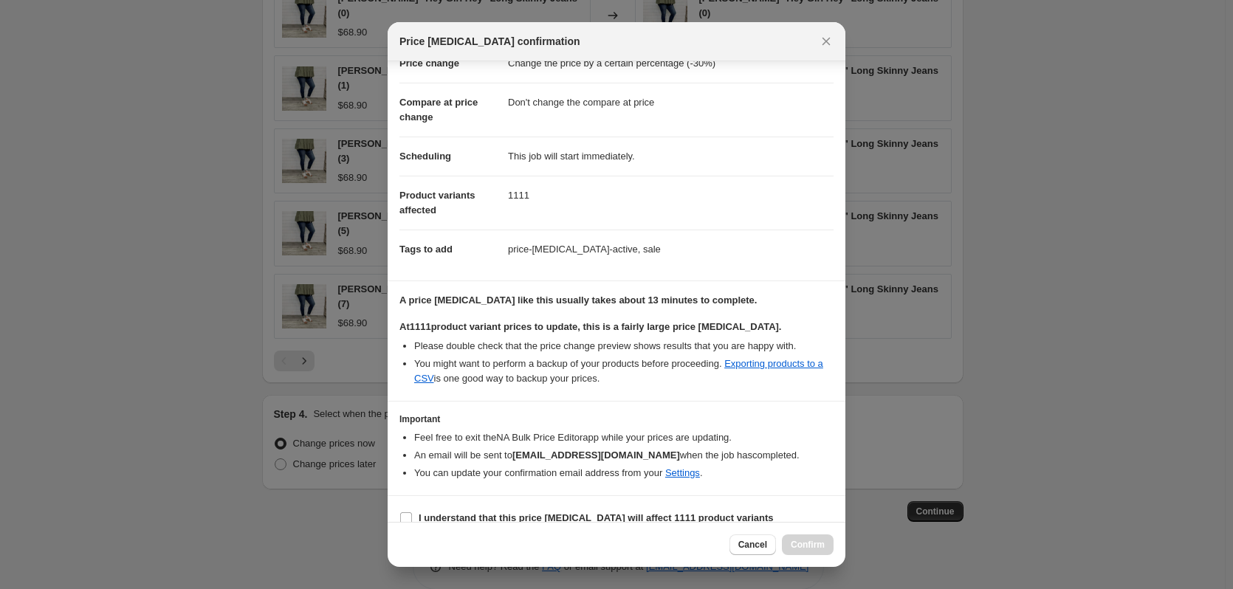
scroll to position [62, 0]
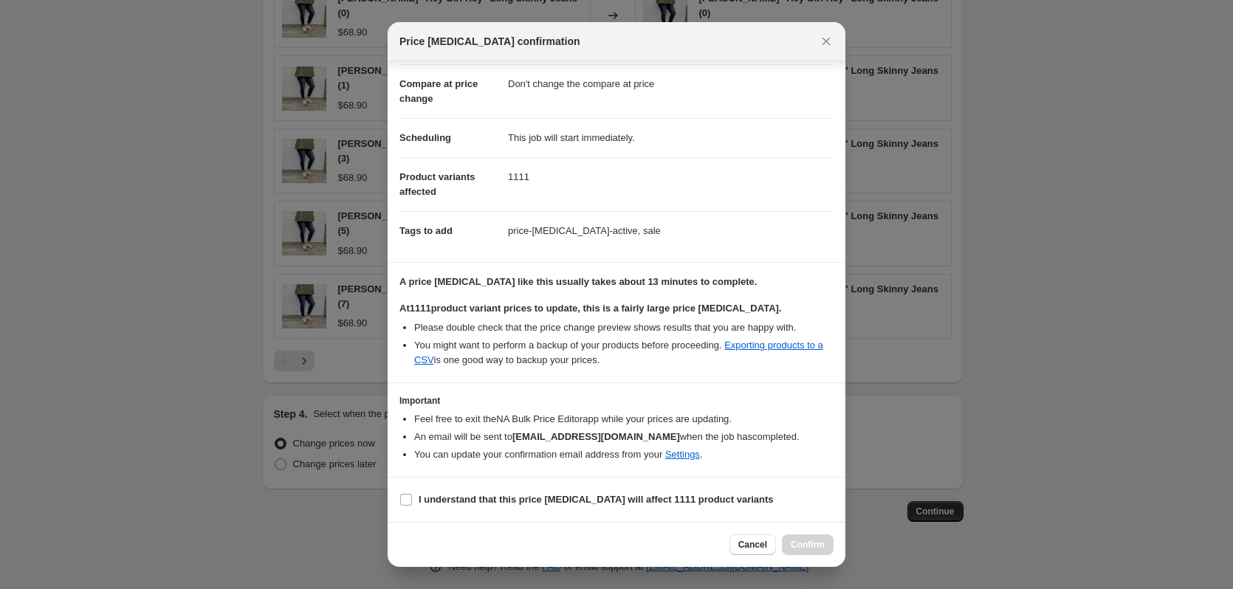
click at [750, 499] on section "I understand that this price [MEDICAL_DATA] will affect 1111 product variants" at bounding box center [617, 500] width 458 height 44
click at [729, 505] on b "I understand that this price [MEDICAL_DATA] will affect 1111 product variants" at bounding box center [596, 499] width 355 height 11
click at [412, 505] on input "I understand that this price [MEDICAL_DATA] will affect 1111 product variants" at bounding box center [406, 500] width 12 height 12
checkbox input "true"
click at [793, 539] on button "Confirm" at bounding box center [808, 545] width 52 height 21
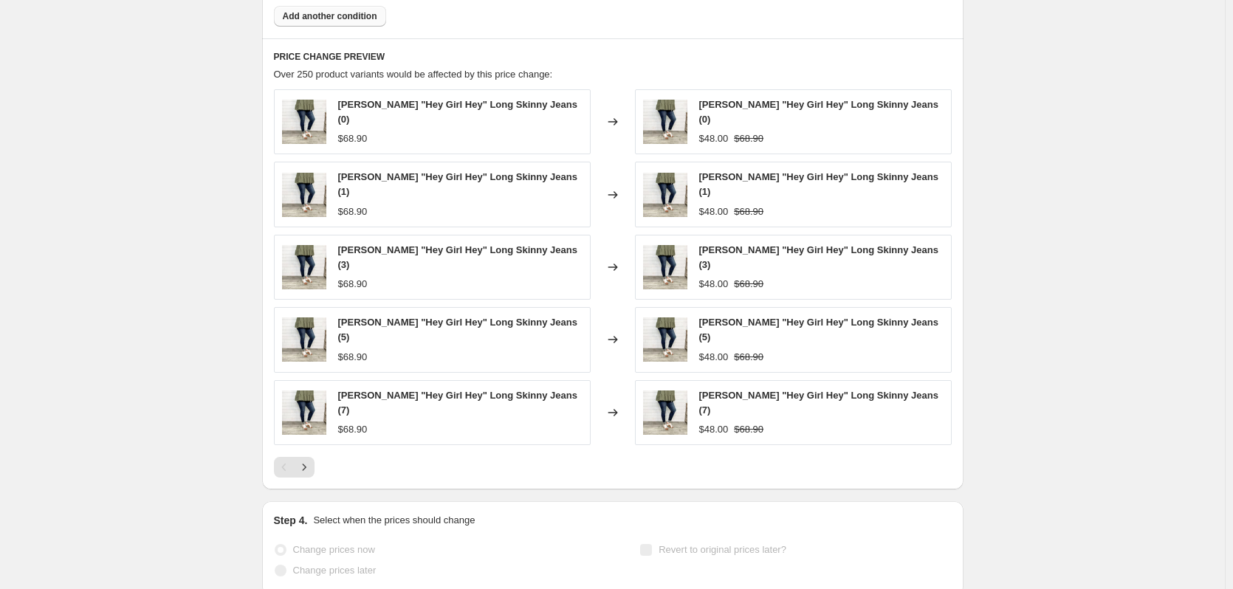
scroll to position [1338, 0]
